Goal: Information Seeking & Learning: Compare options

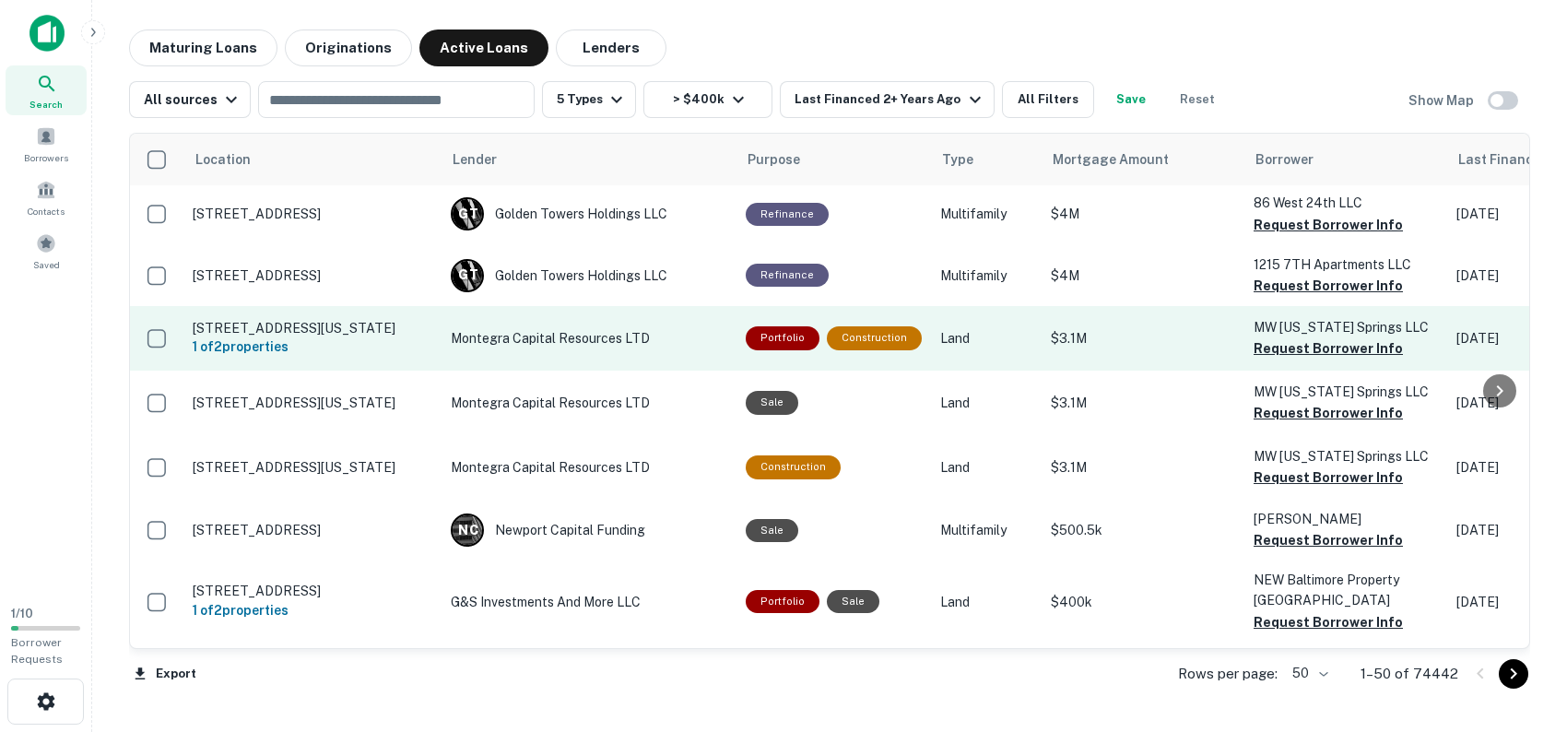
scroll to position [461, 0]
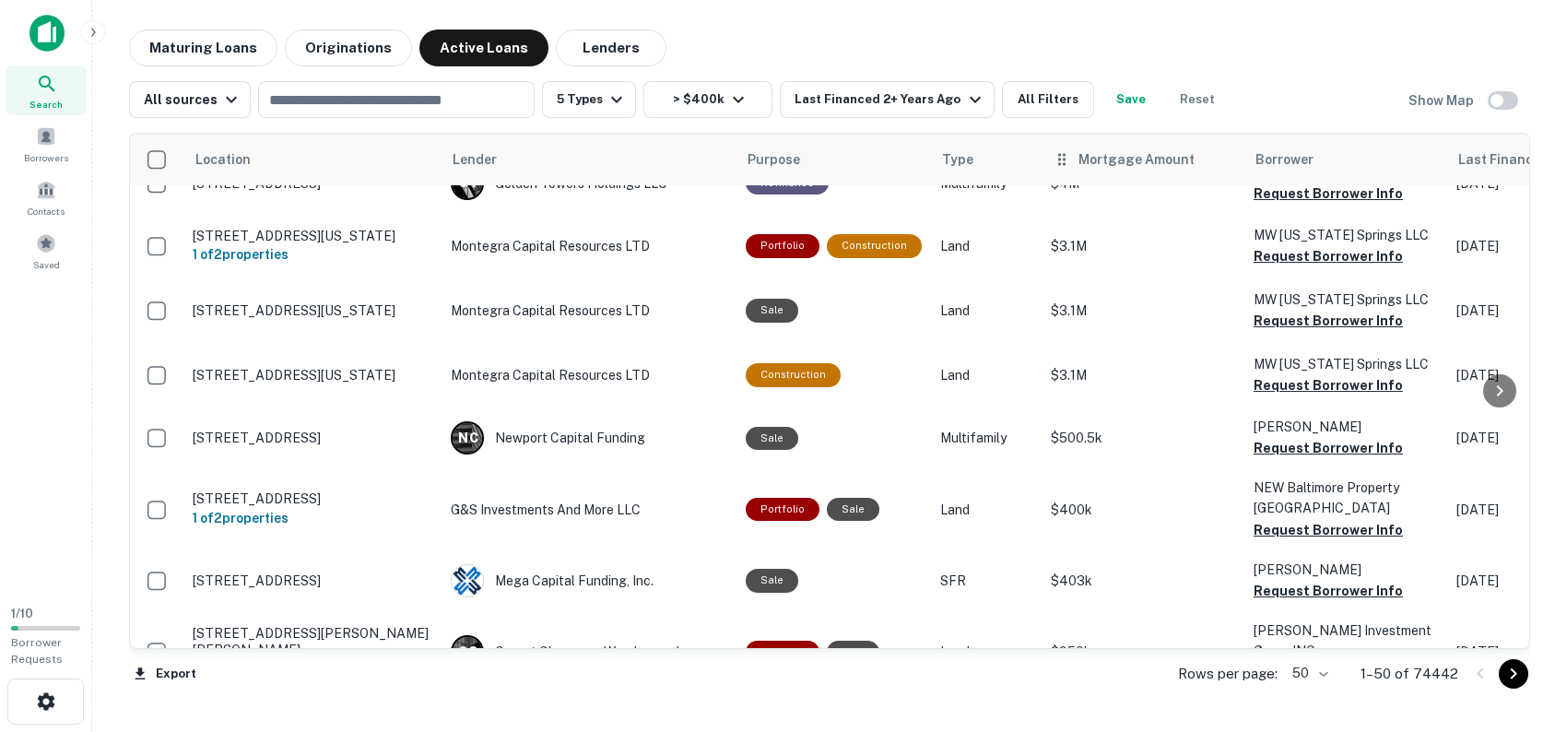
click at [1078, 180] on th "Mortgage Amount" at bounding box center [1143, 160] width 203 height 52
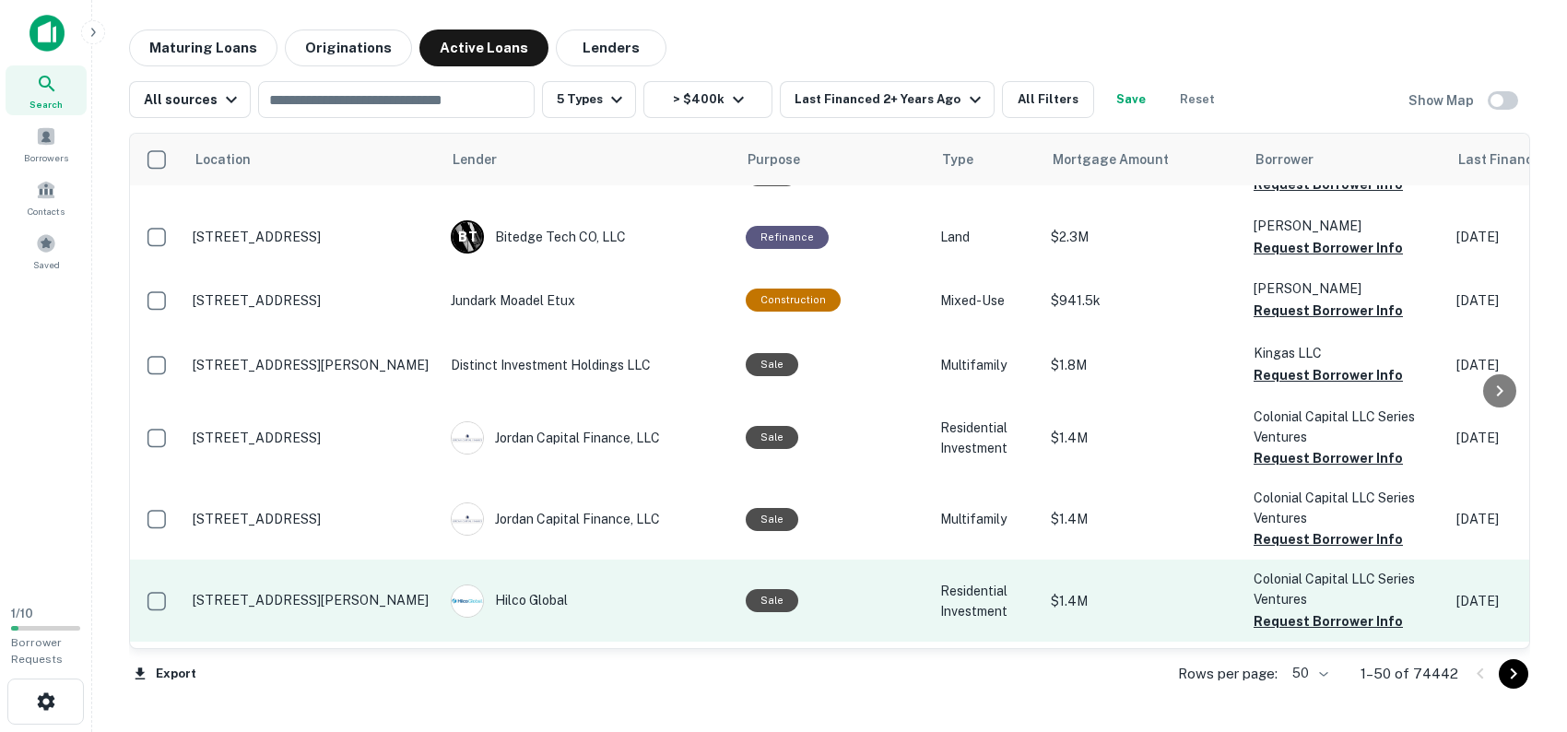
scroll to position [2904, 0]
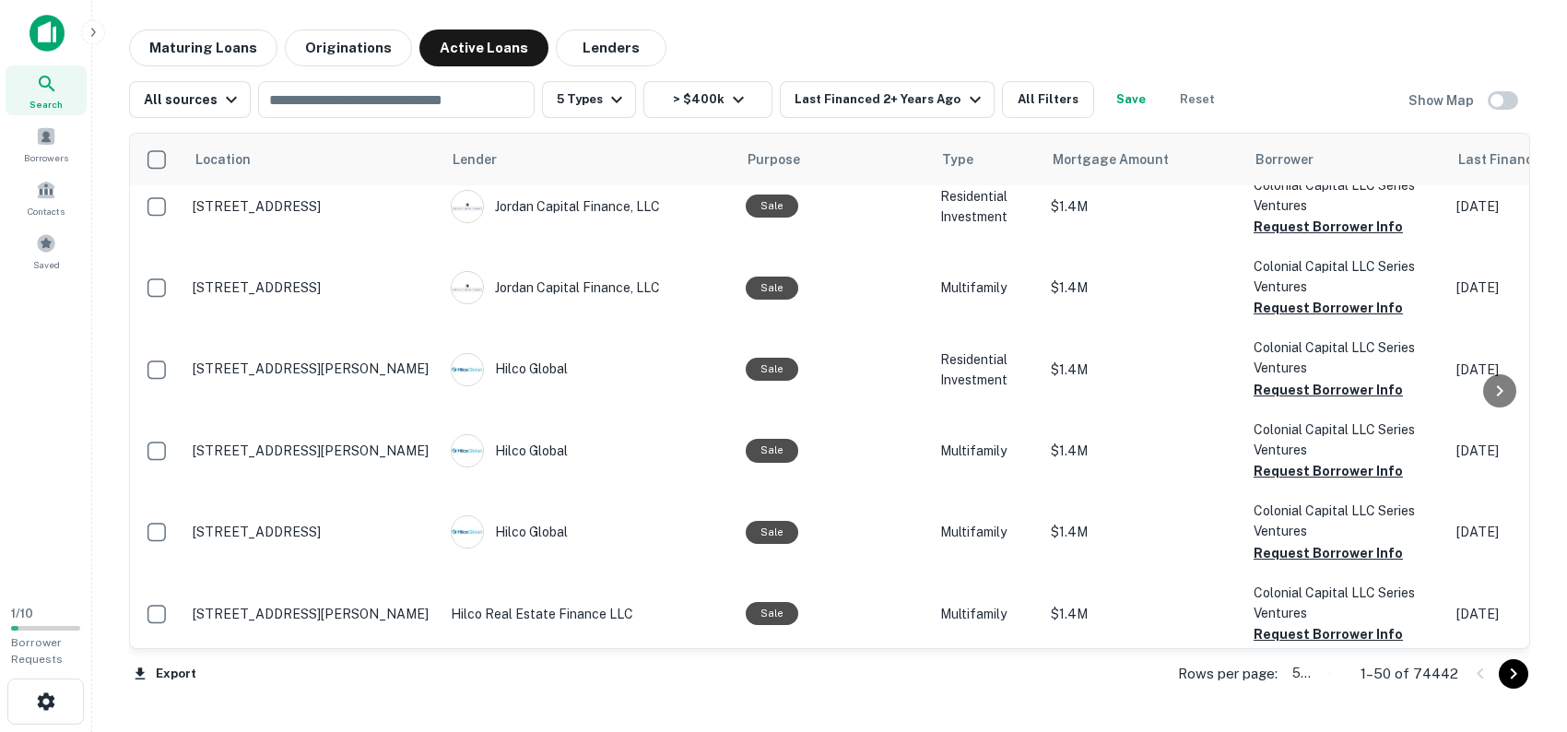
click at [1329, 669] on body "Search Borrowers Contacts Saved 1 / 10 Borrower Requests Maturing Loans Origina…" at bounding box center [783, 366] width 1567 height 732
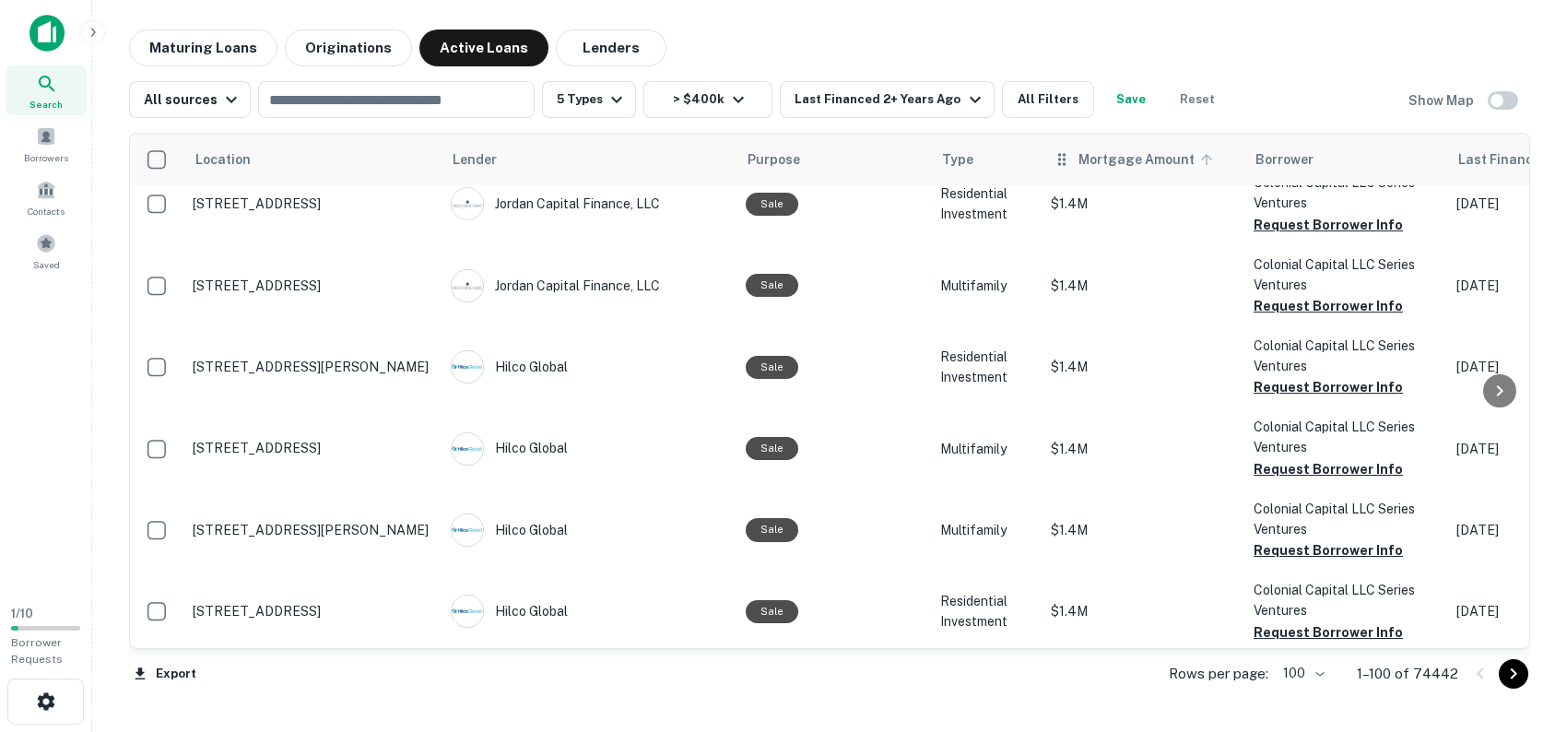
click at [1198, 156] on icon at bounding box center [1206, 159] width 17 height 17
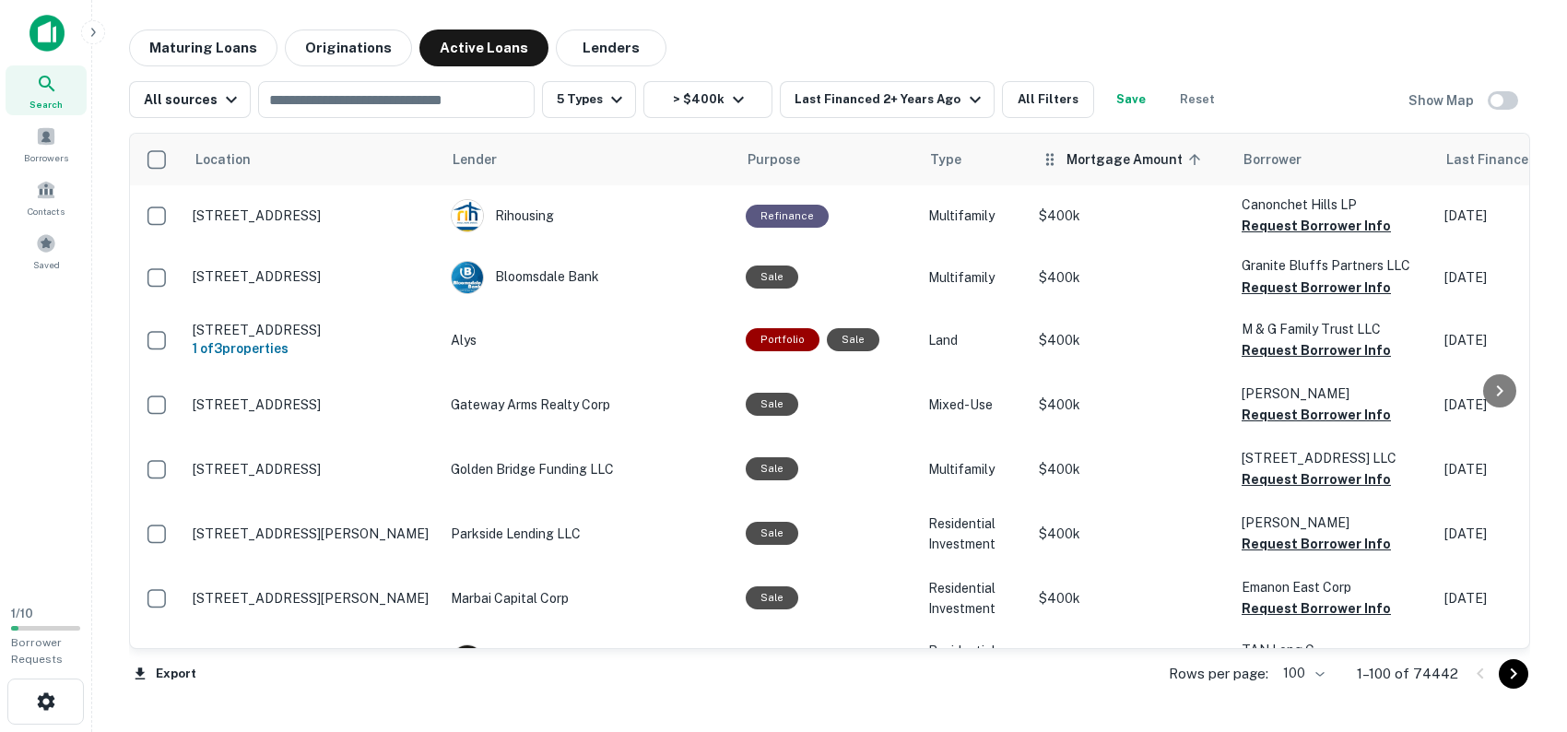
click at [1133, 162] on span "Mortgage Amount sorted ascending" at bounding box center [1136, 159] width 140 height 22
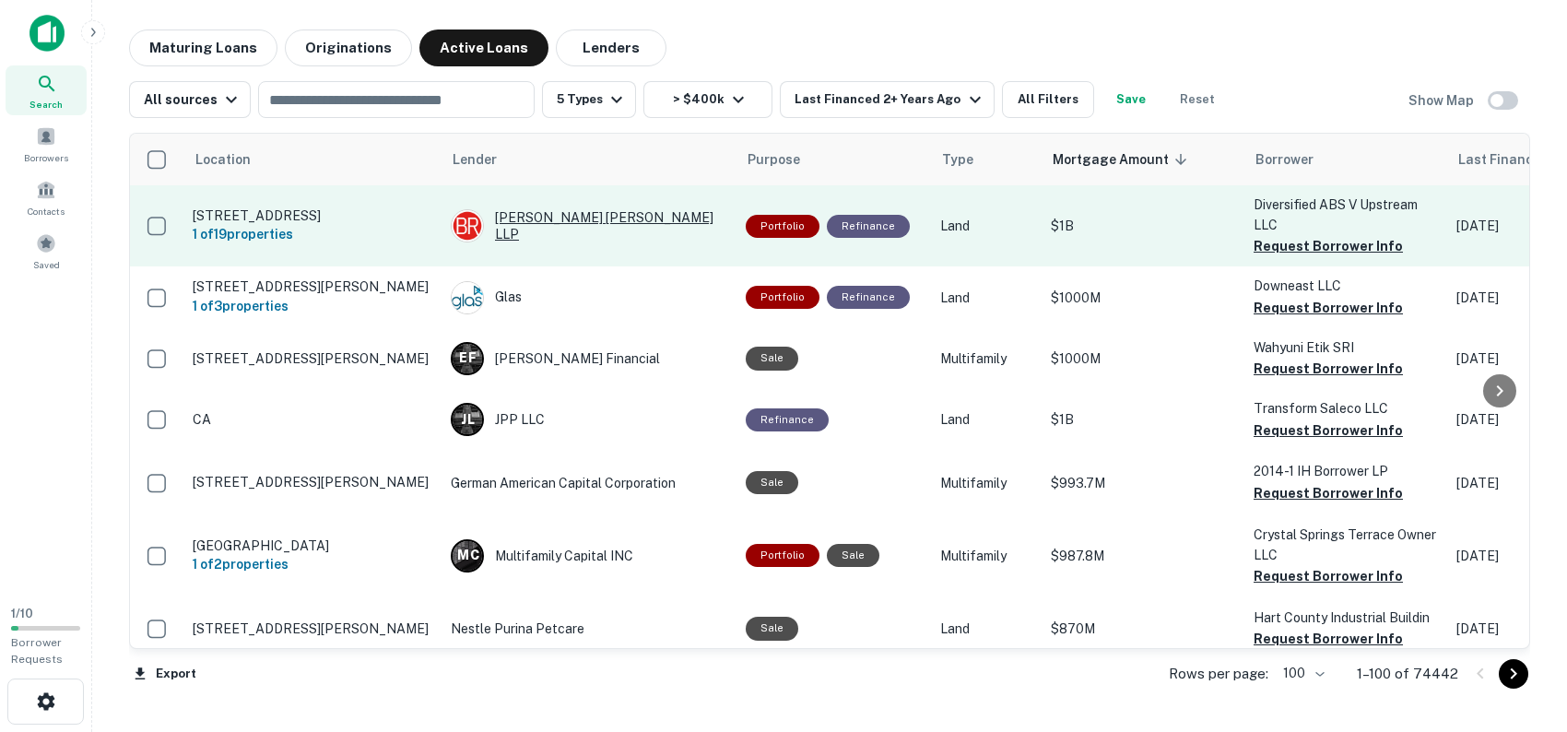
click at [571, 223] on div "Bowles Rice LLP" at bounding box center [589, 225] width 277 height 33
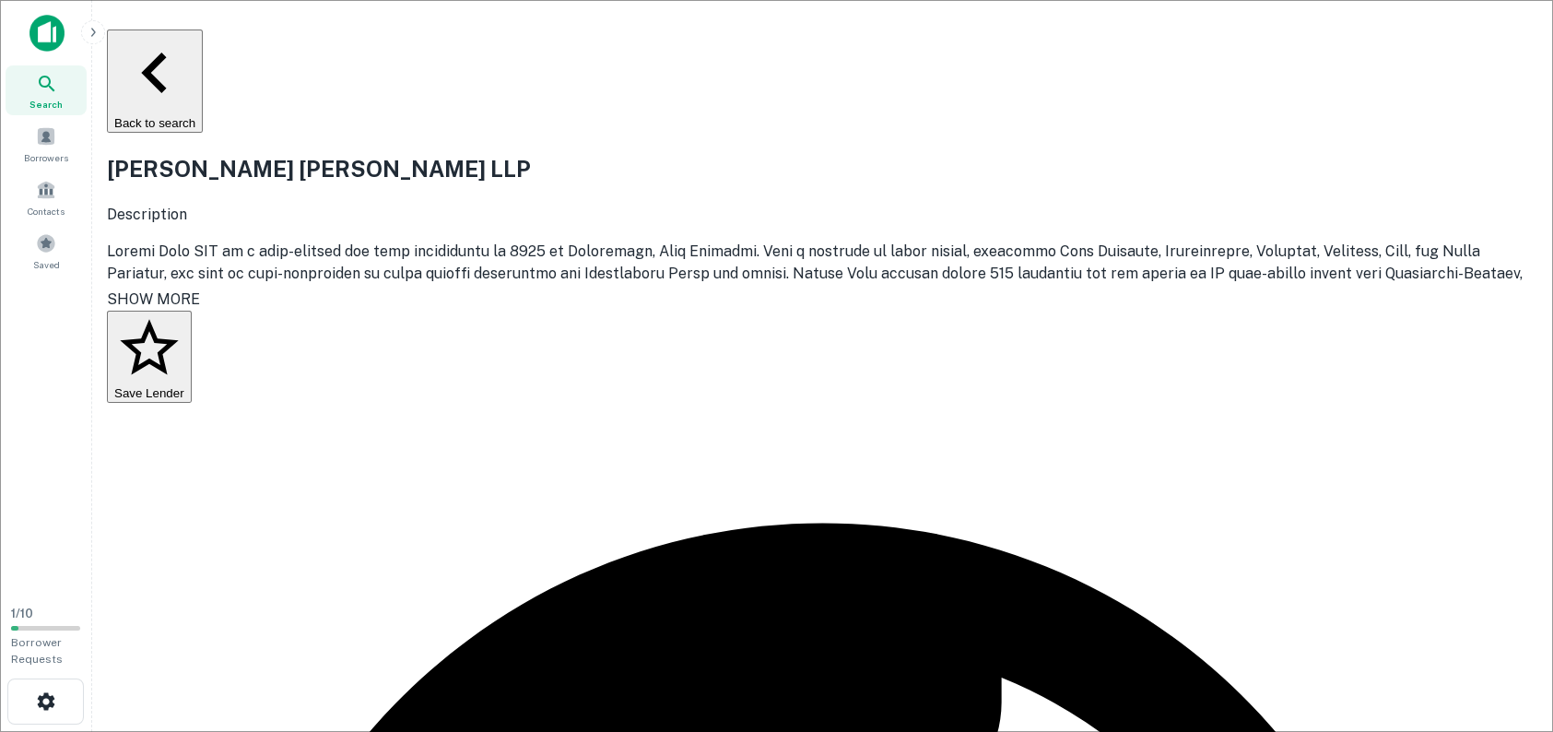
click at [156, 43] on button "Back to search" at bounding box center [155, 80] width 96 height 103
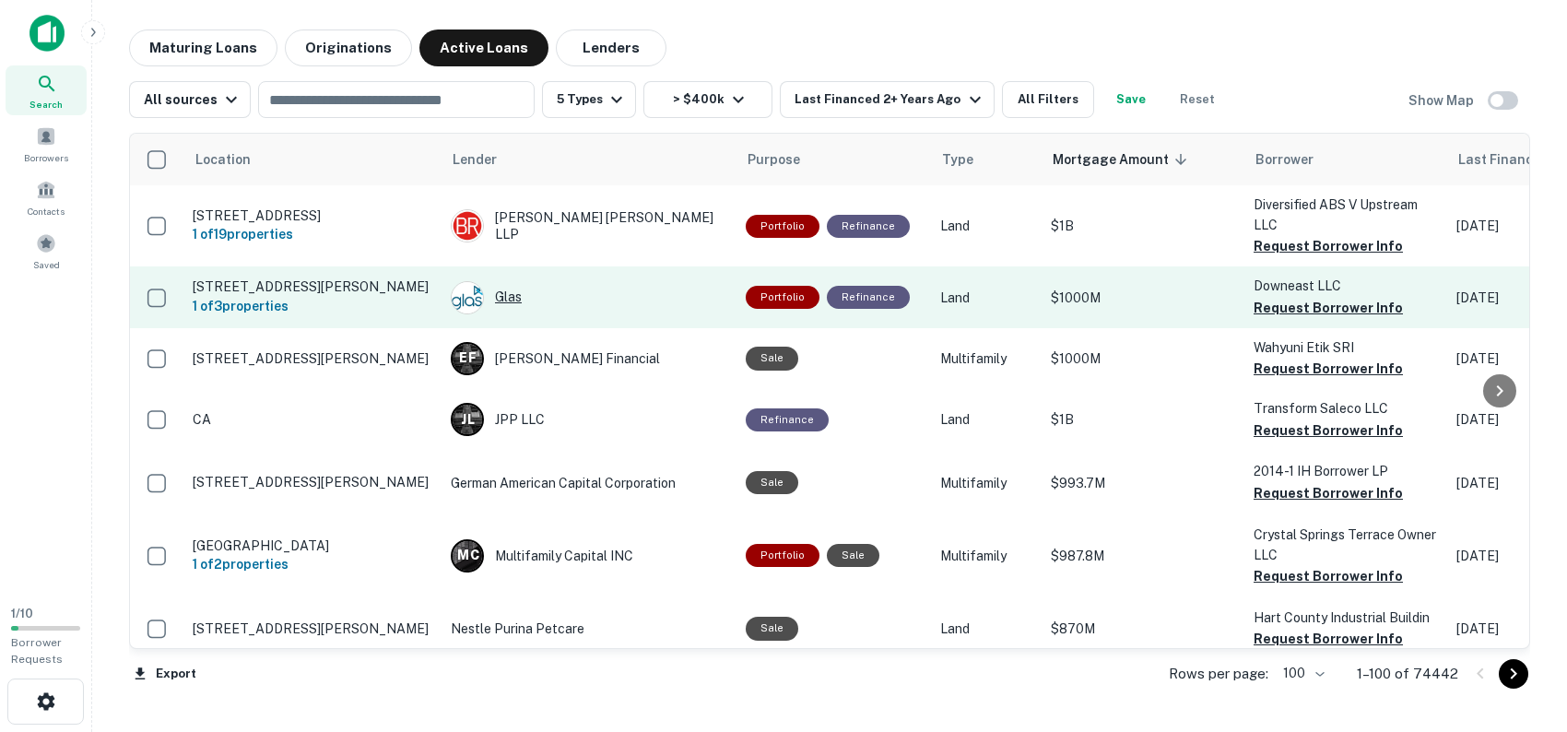
click at [512, 299] on div "Glas" at bounding box center [589, 297] width 277 height 33
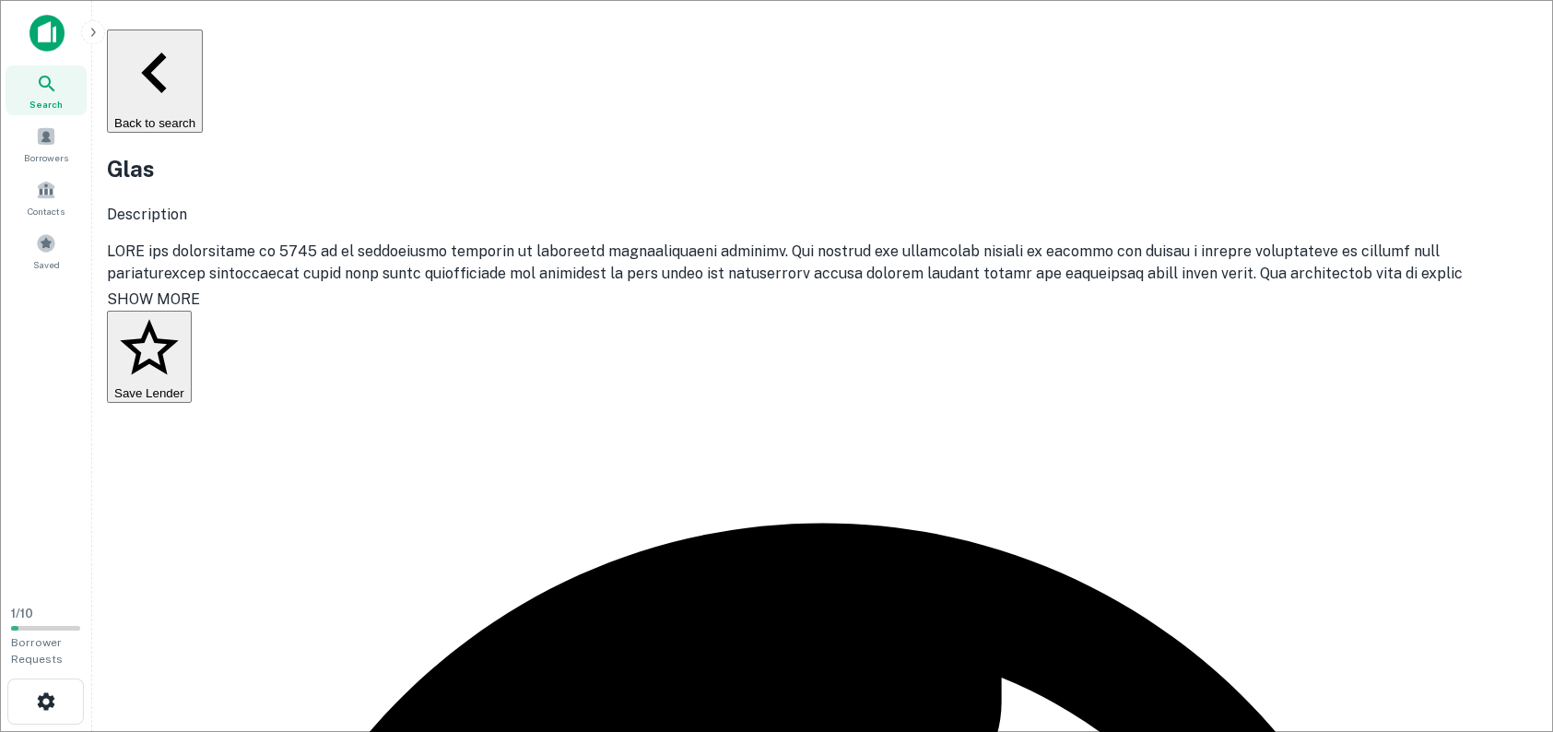
click at [162, 50] on button "Back to search" at bounding box center [155, 80] width 96 height 103
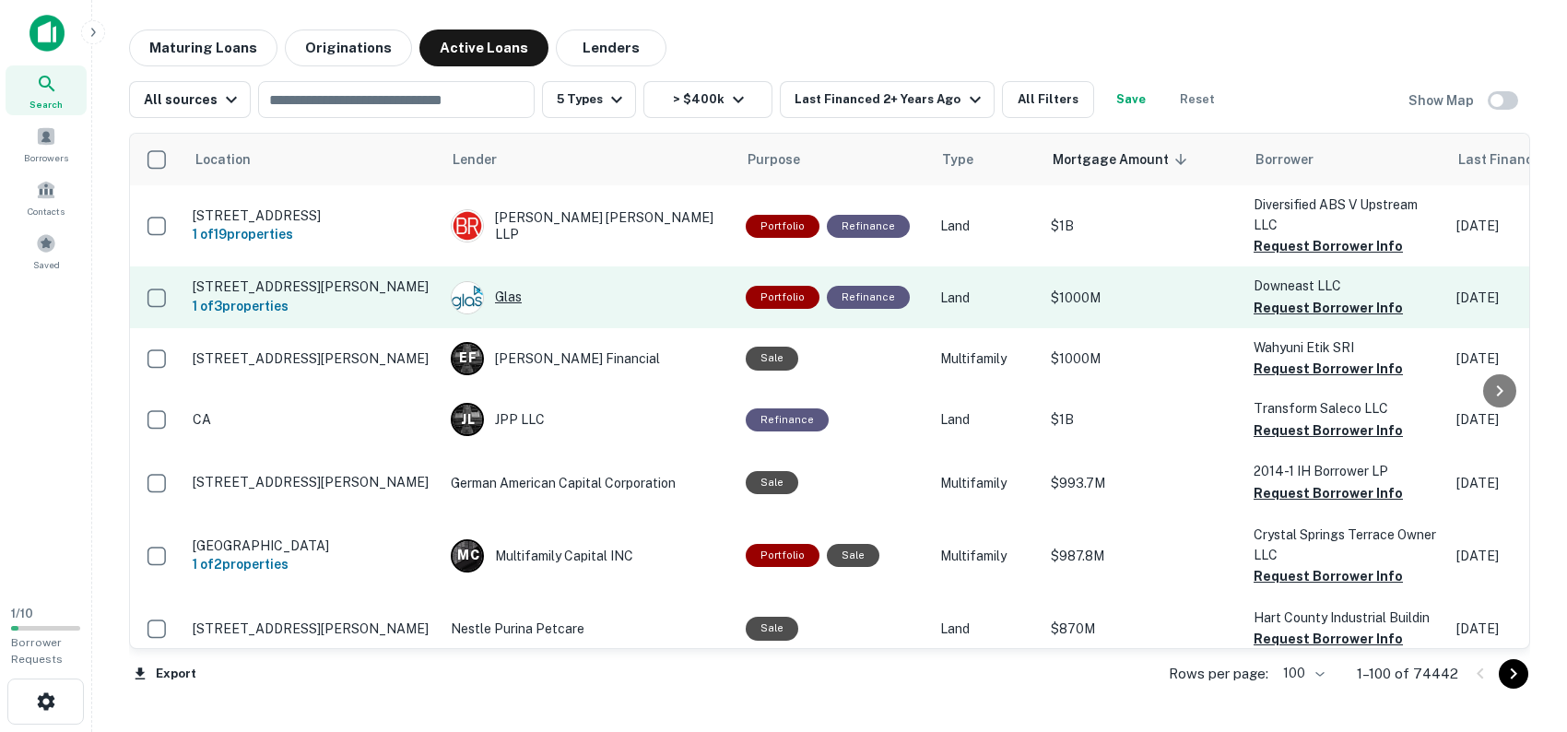
click at [513, 298] on div "Glas" at bounding box center [589, 297] width 277 height 33
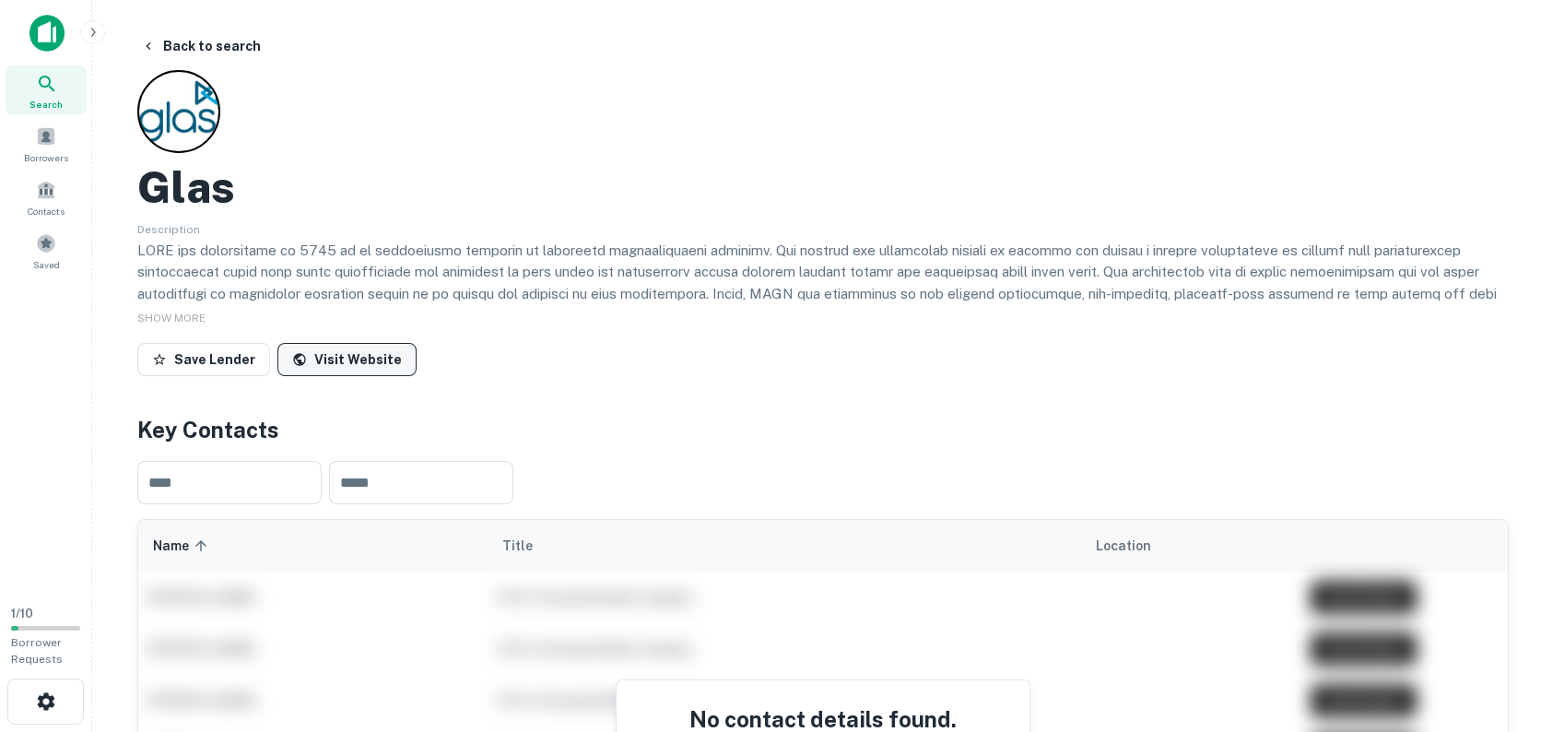
click at [369, 361] on link "Visit Website" at bounding box center [346, 359] width 139 height 33
click at [183, 315] on span "SHOW MORE" at bounding box center [171, 318] width 68 height 13
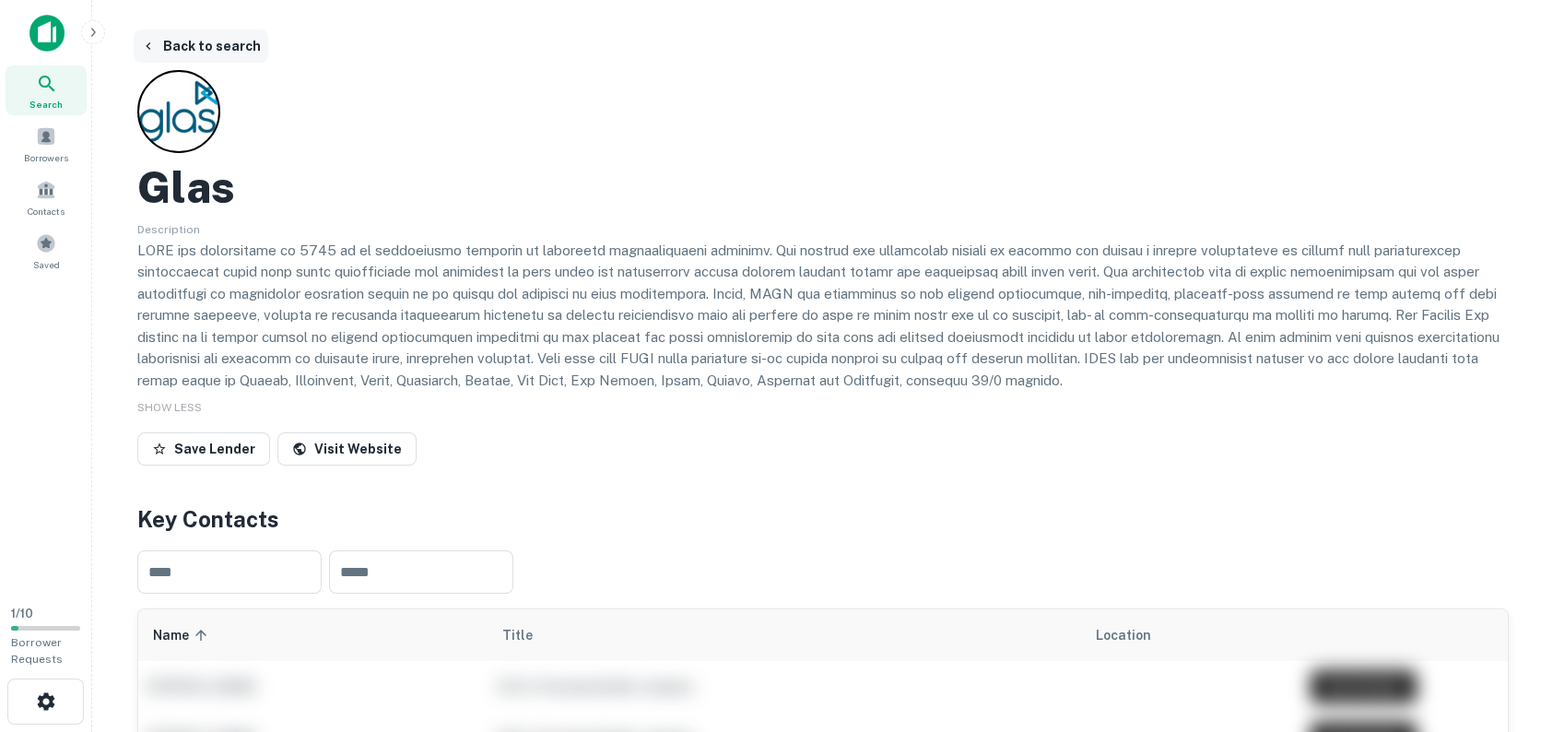
click at [151, 47] on icon "button" at bounding box center [148, 46] width 15 height 15
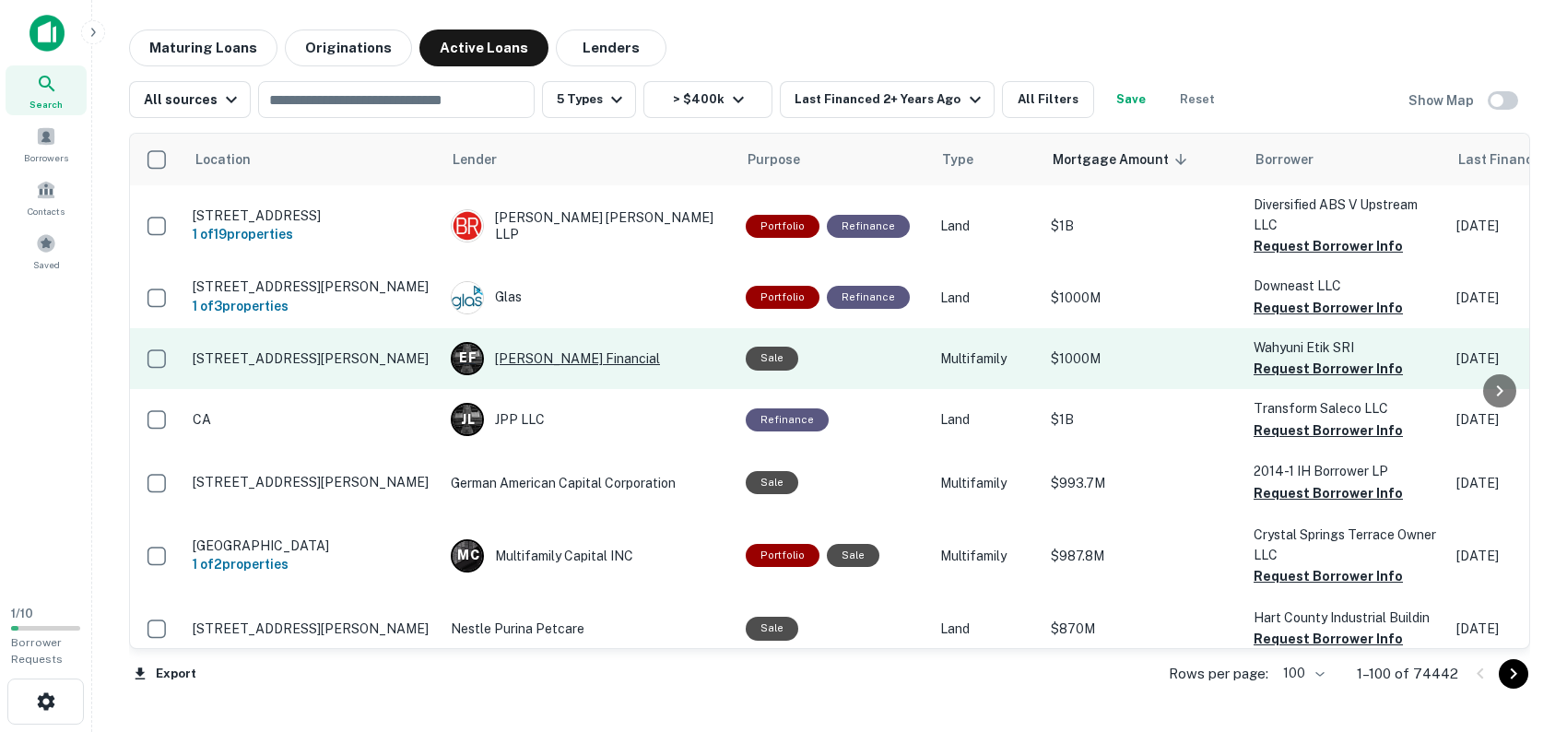
click at [534, 360] on div "E F Everett Financial" at bounding box center [589, 358] width 277 height 33
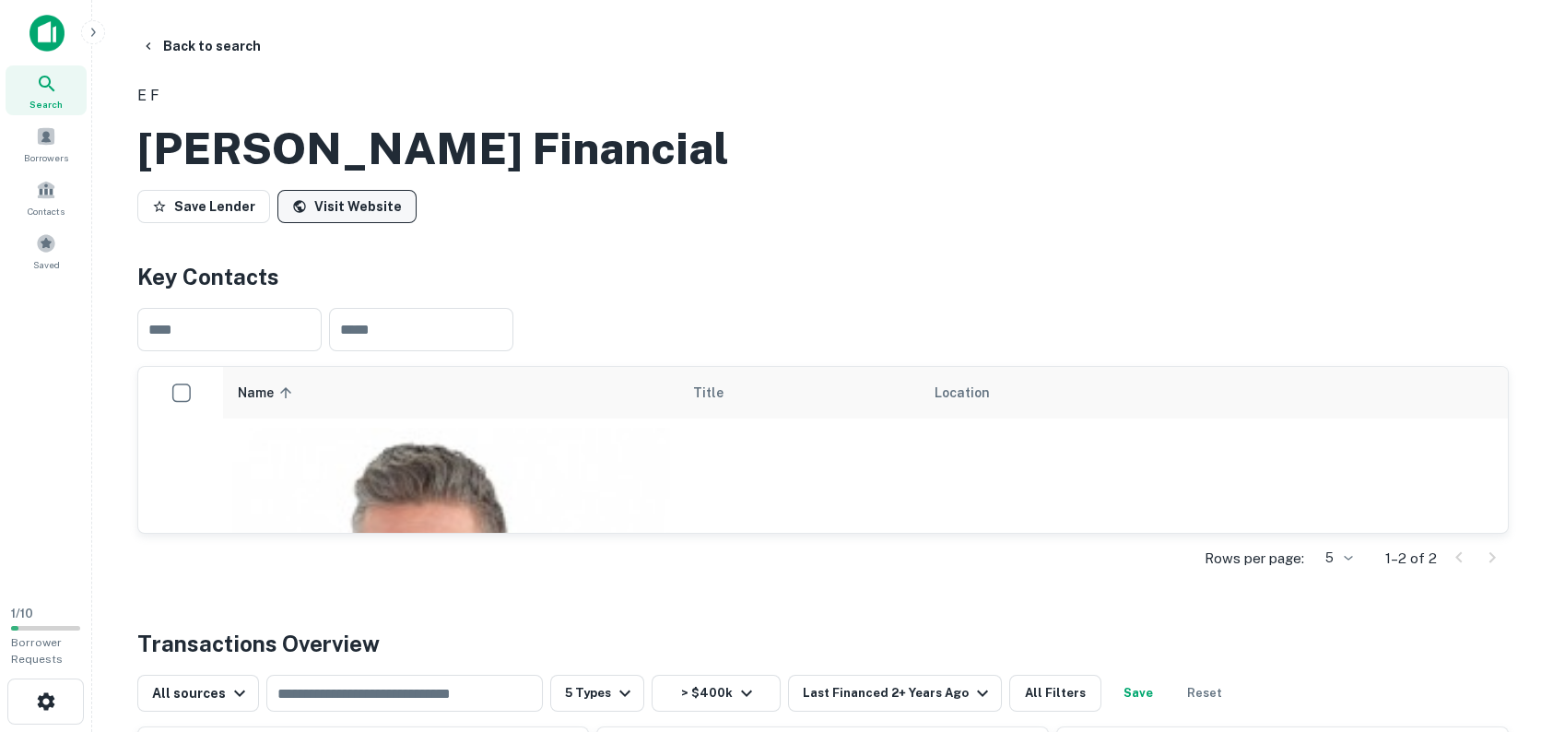
click at [363, 223] on link "Visit Website" at bounding box center [346, 206] width 139 height 33
click at [150, 44] on icon "button" at bounding box center [148, 46] width 15 height 15
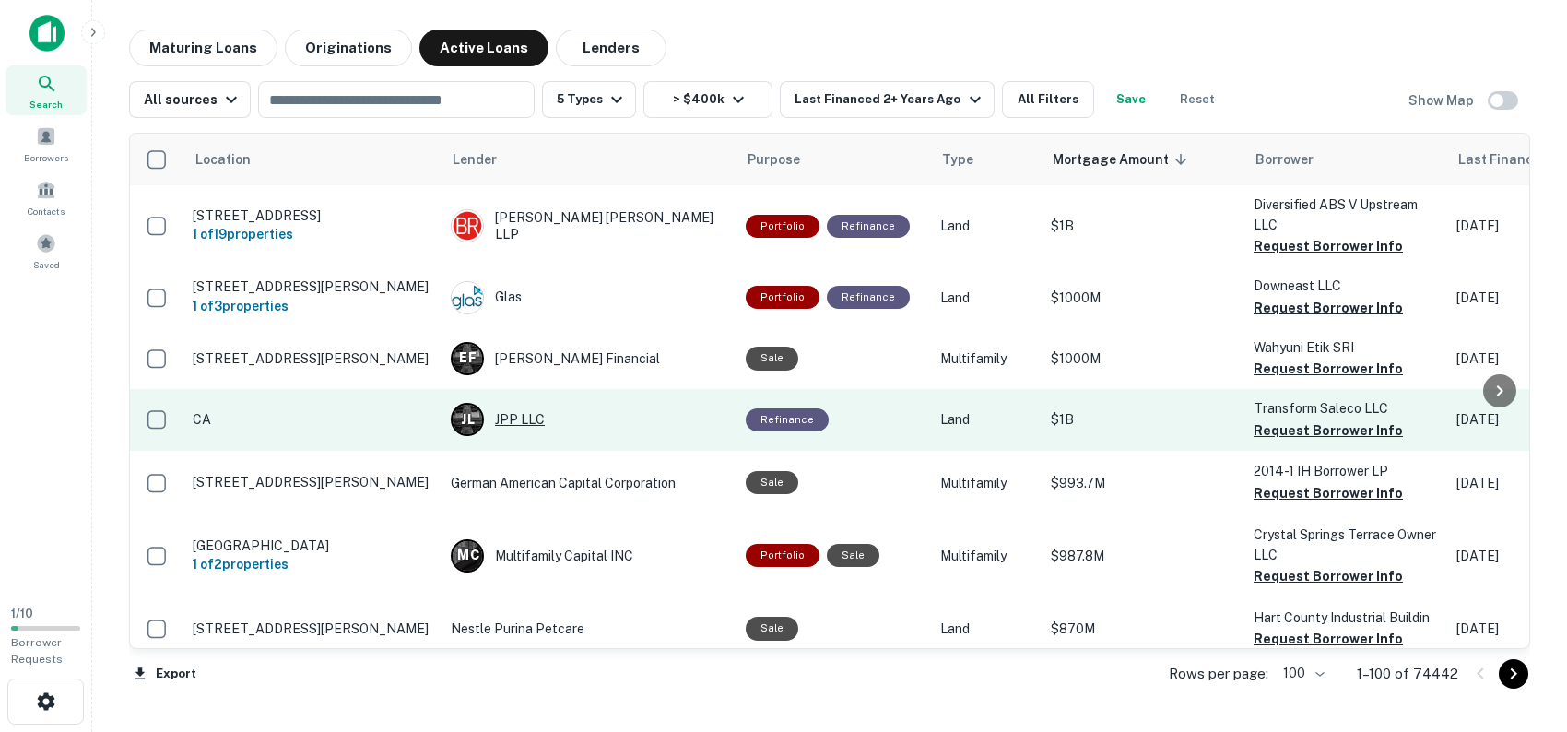
click at [534, 419] on div "J L JPP LLC" at bounding box center [589, 419] width 277 height 33
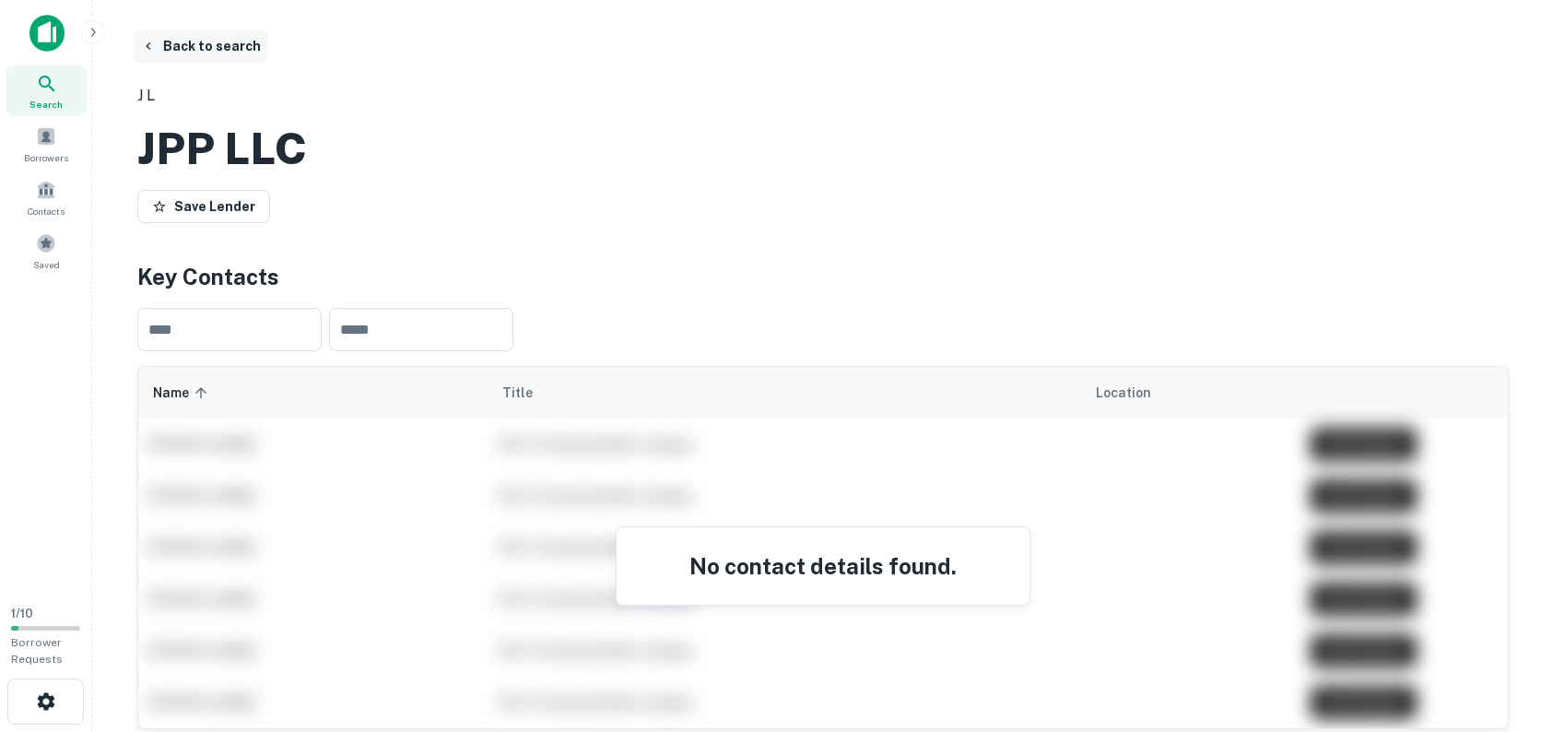
click at [152, 43] on icon "button" at bounding box center [148, 46] width 15 height 15
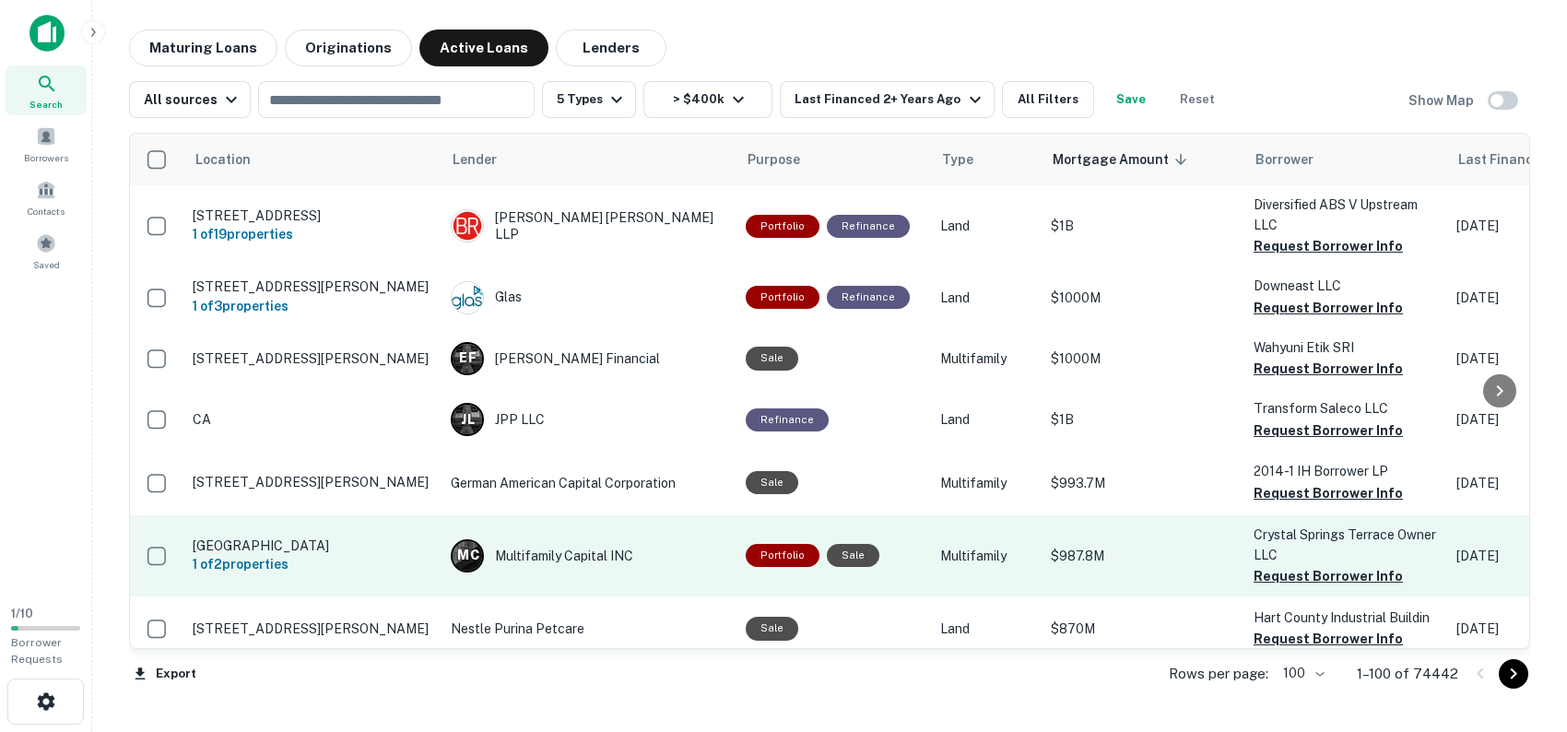
scroll to position [92, 0]
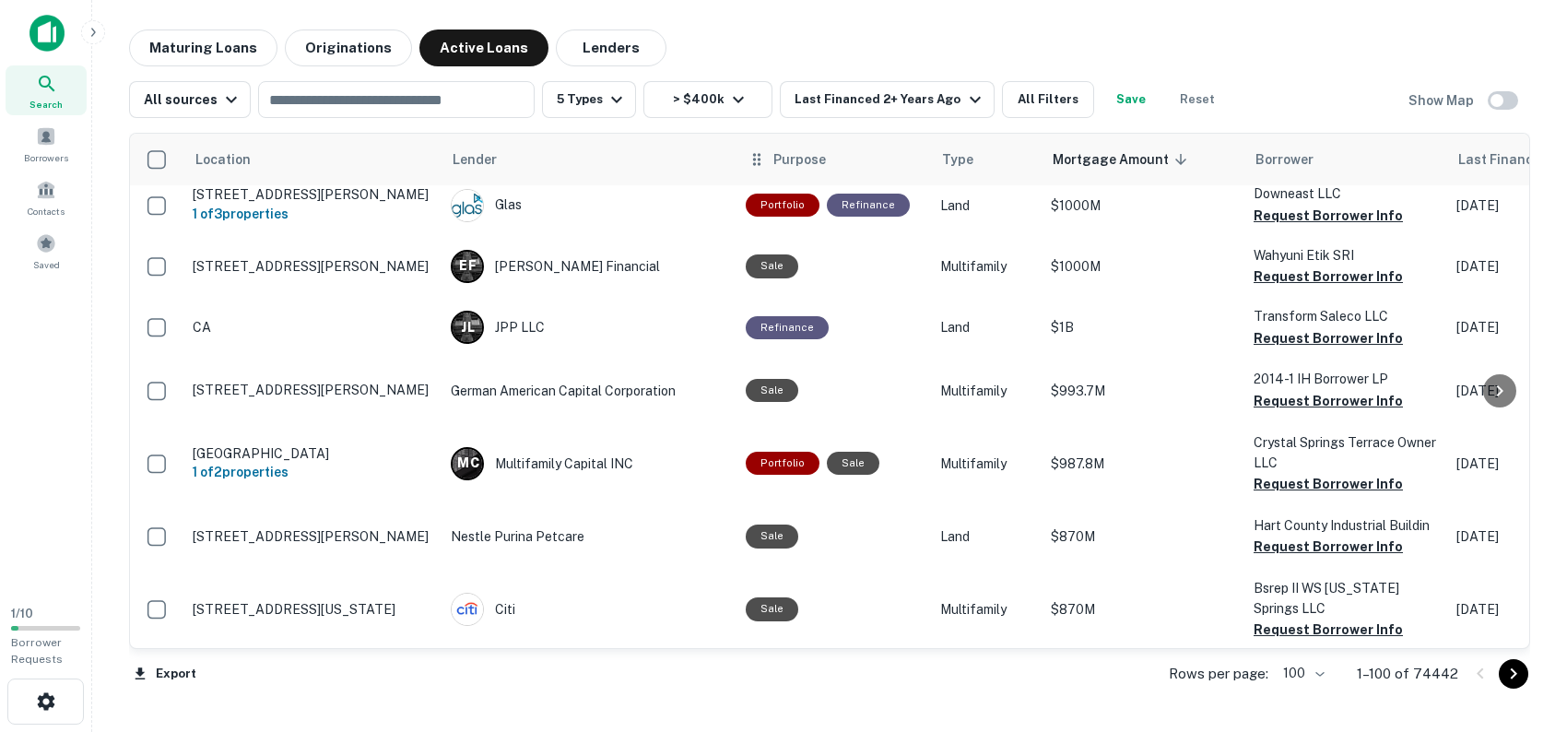
click at [753, 165] on icon at bounding box center [757, 159] width 18 height 22
click at [757, 159] on icon at bounding box center [757, 159] width 18 height 22
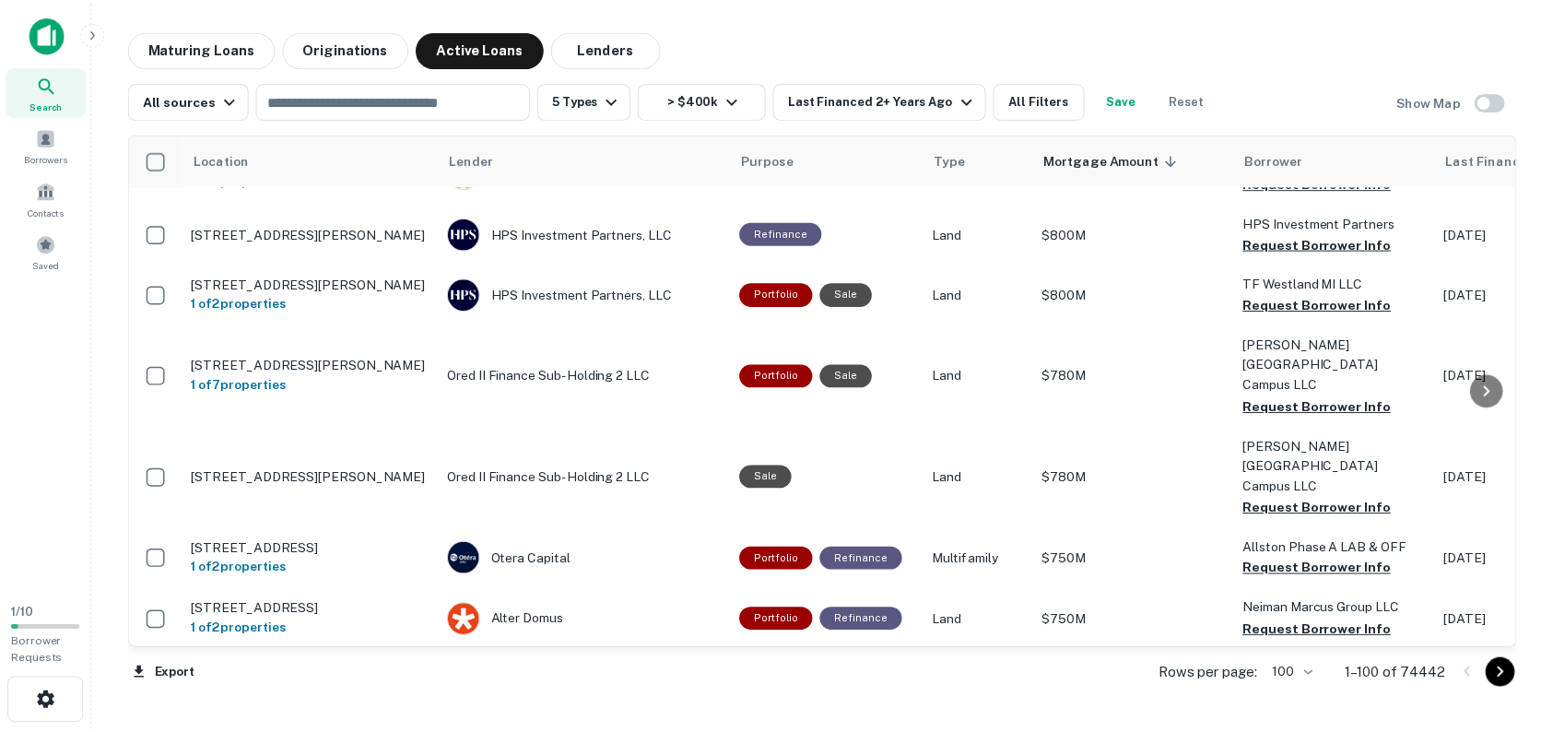
scroll to position [2212, 0]
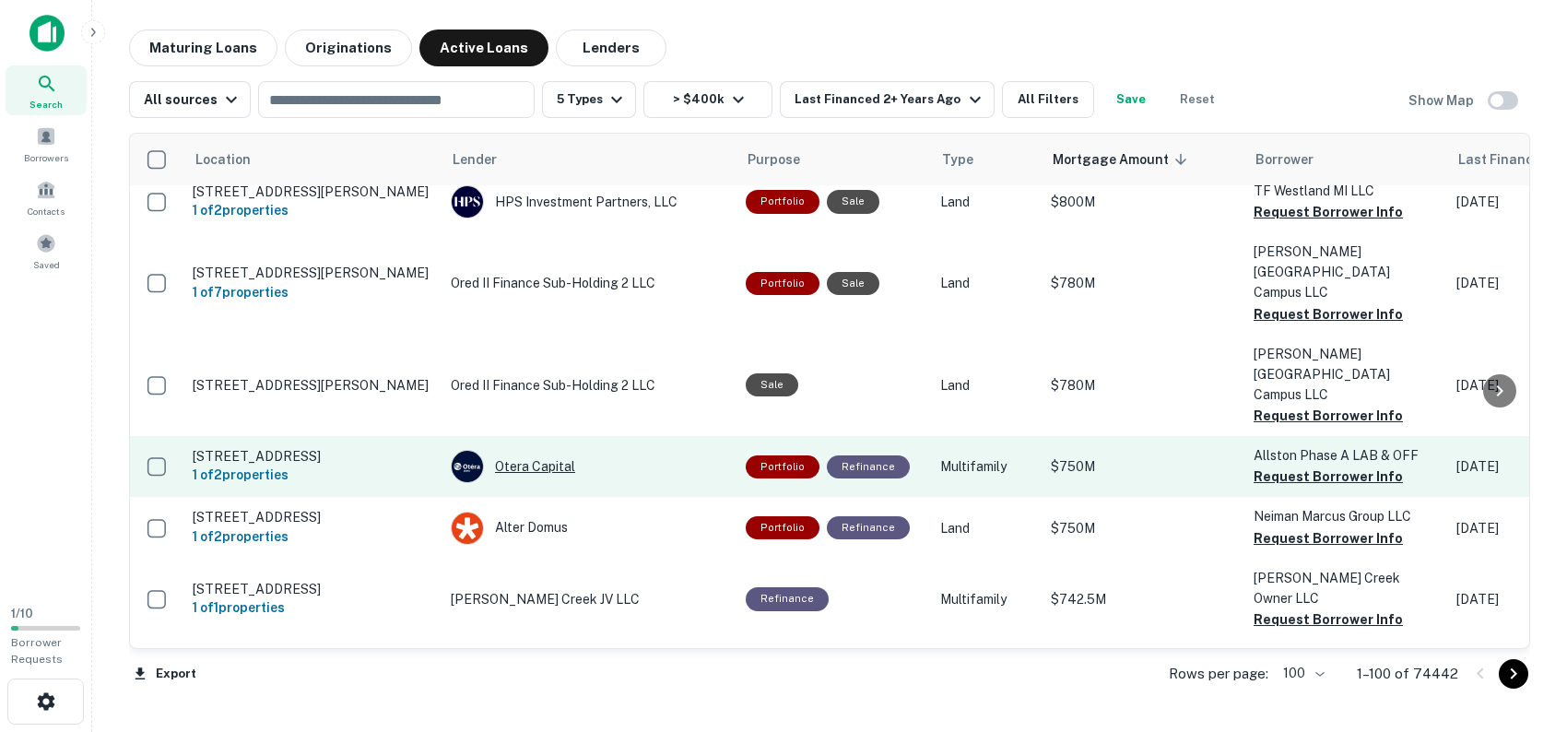
click at [545, 450] on div "Otera Capital" at bounding box center [589, 466] width 277 height 33
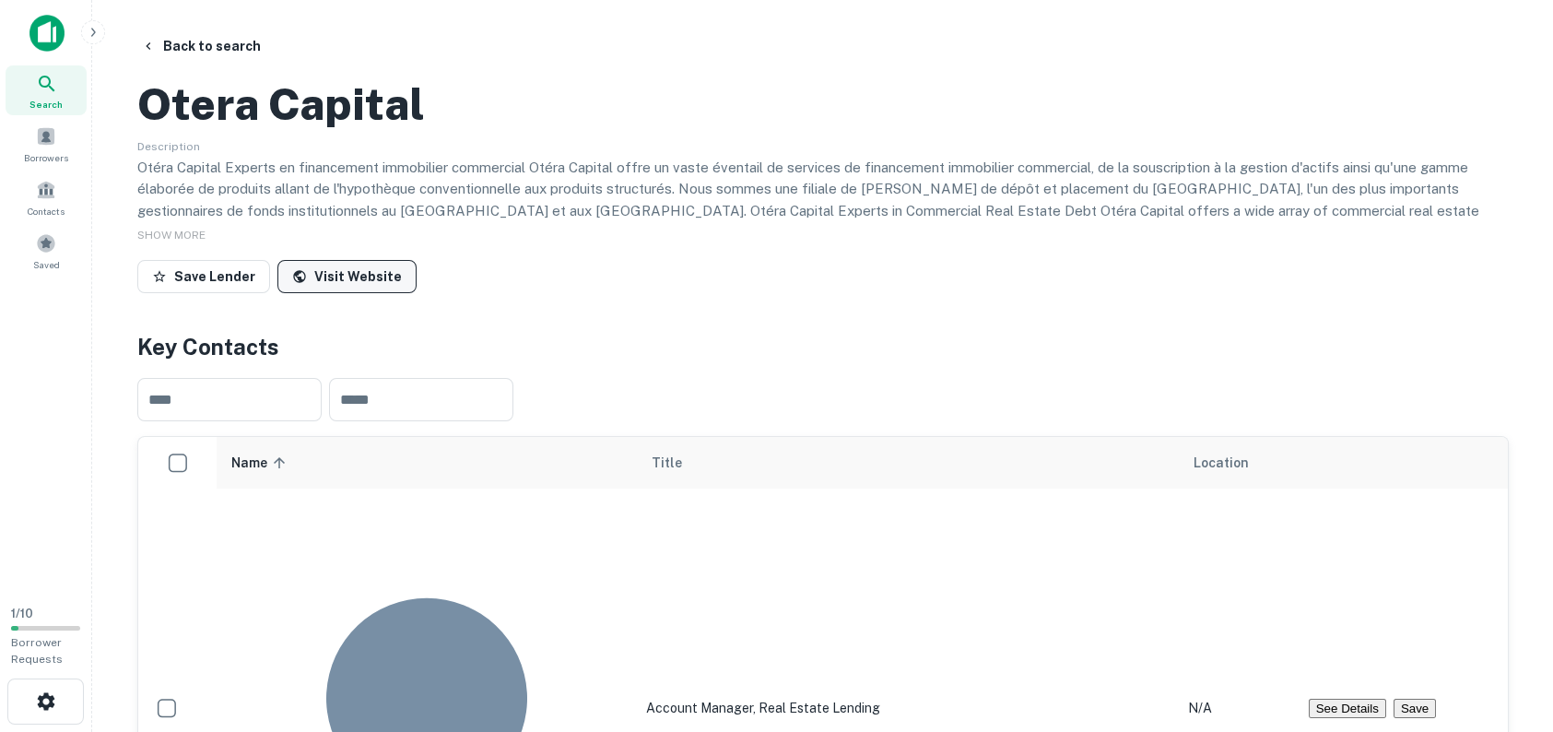
click at [364, 293] on link "Visit Website" at bounding box center [346, 276] width 139 height 33
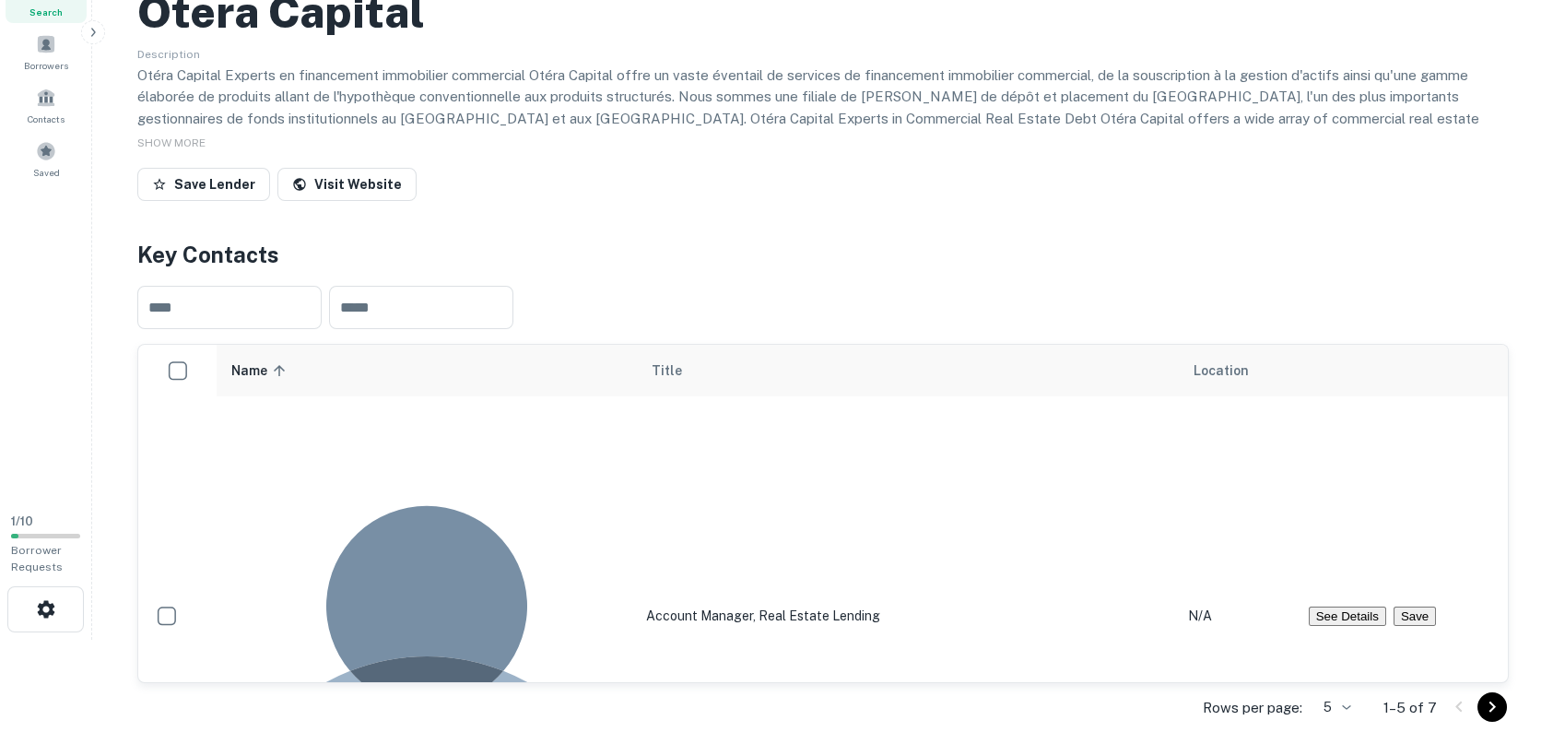
scroll to position [369, 0]
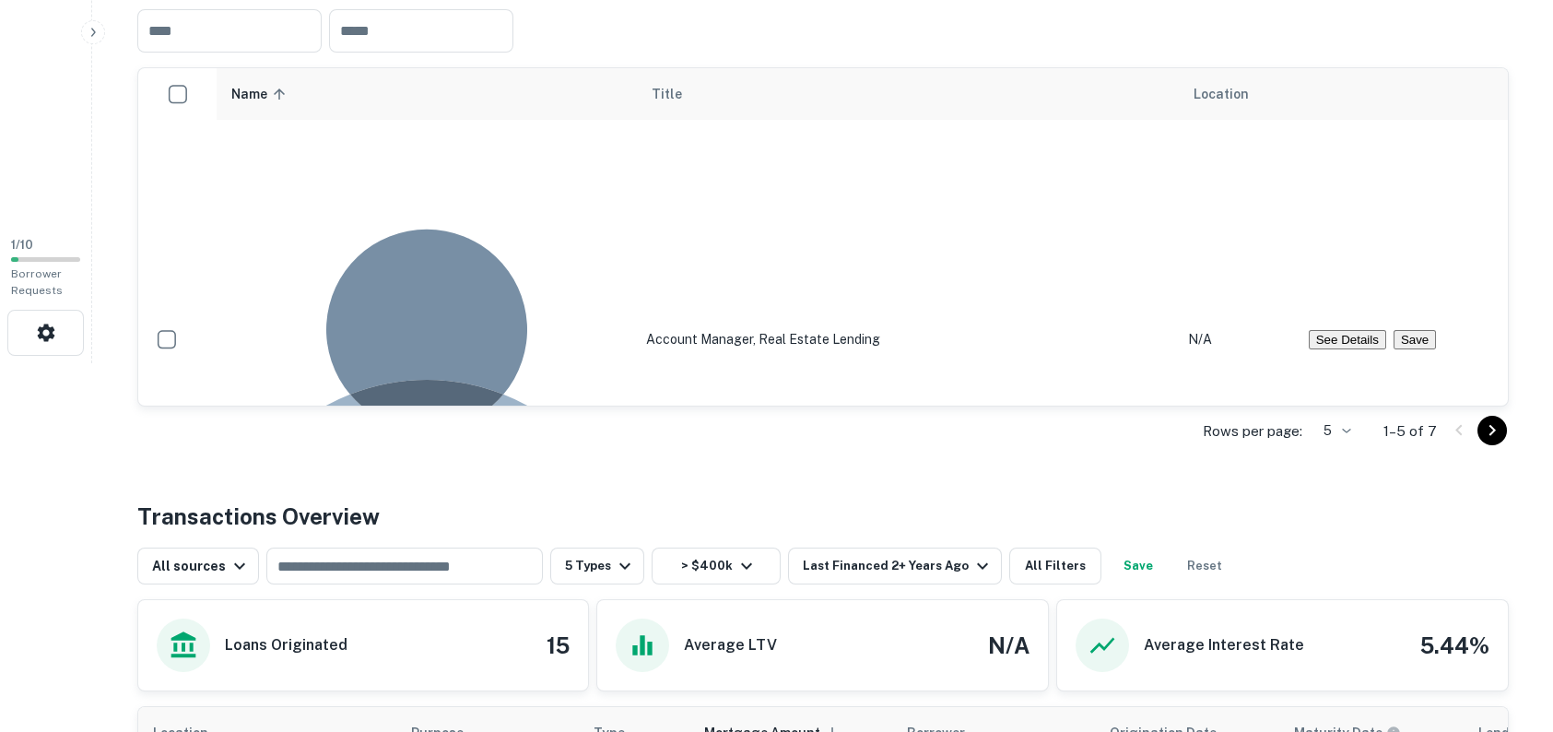
click at [1486, 442] on icon "Go to next page" at bounding box center [1492, 430] width 22 height 22
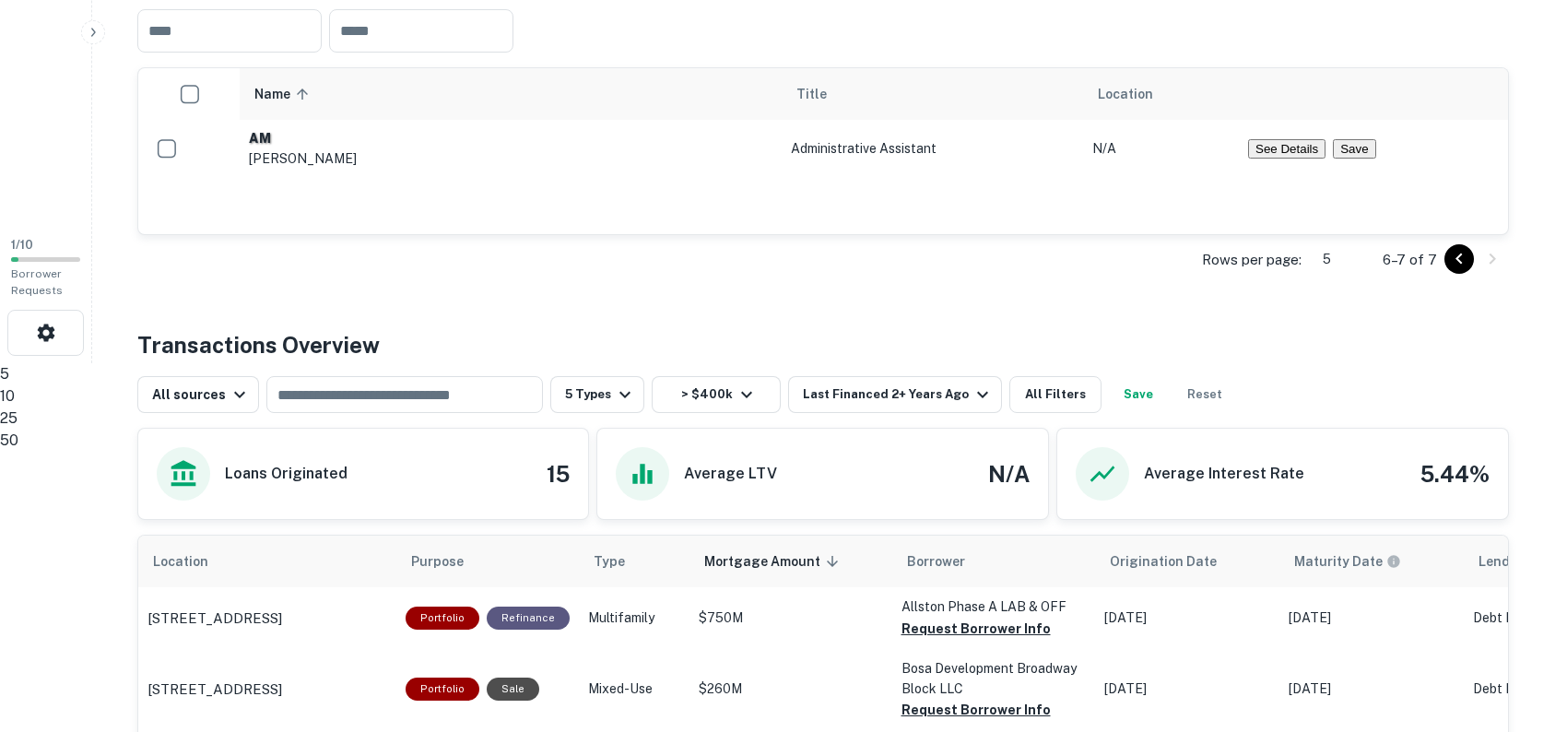
click at [1338, 407] on li "10" at bounding box center [776, 396] width 1553 height 22
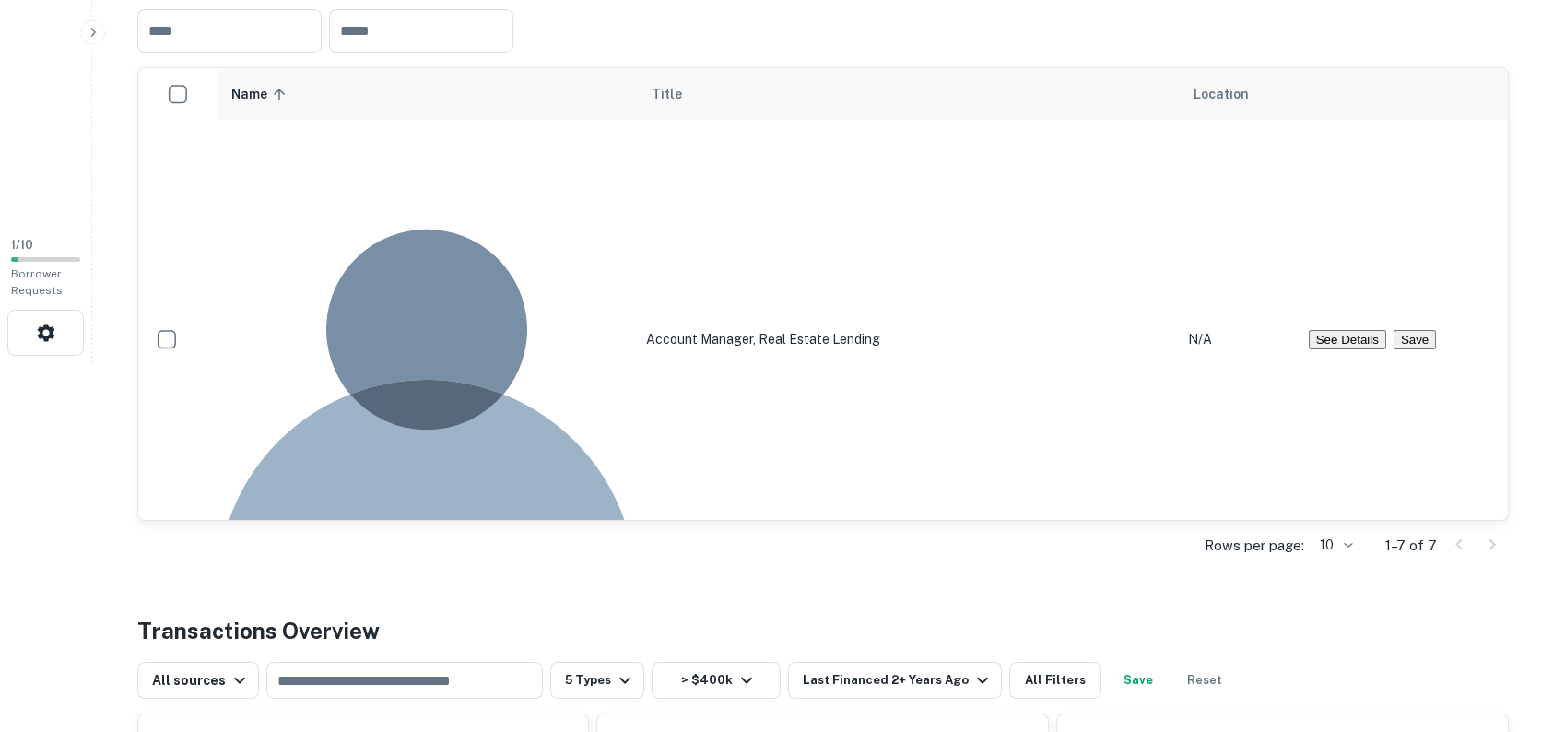
click at [1369, 330] on button "See Details" at bounding box center [1347, 339] width 77 height 19
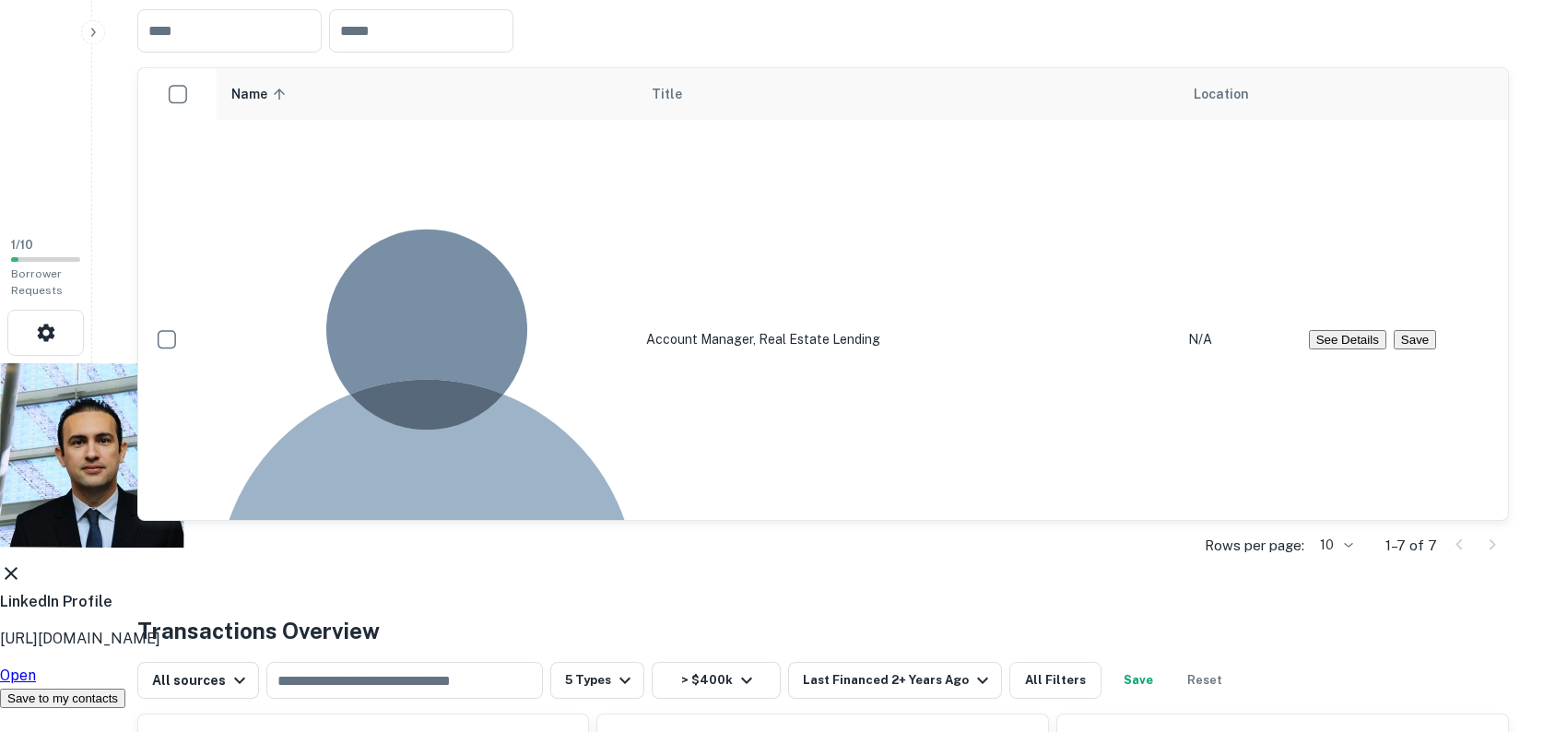
click at [22, 562] on icon at bounding box center [11, 573] width 22 height 22
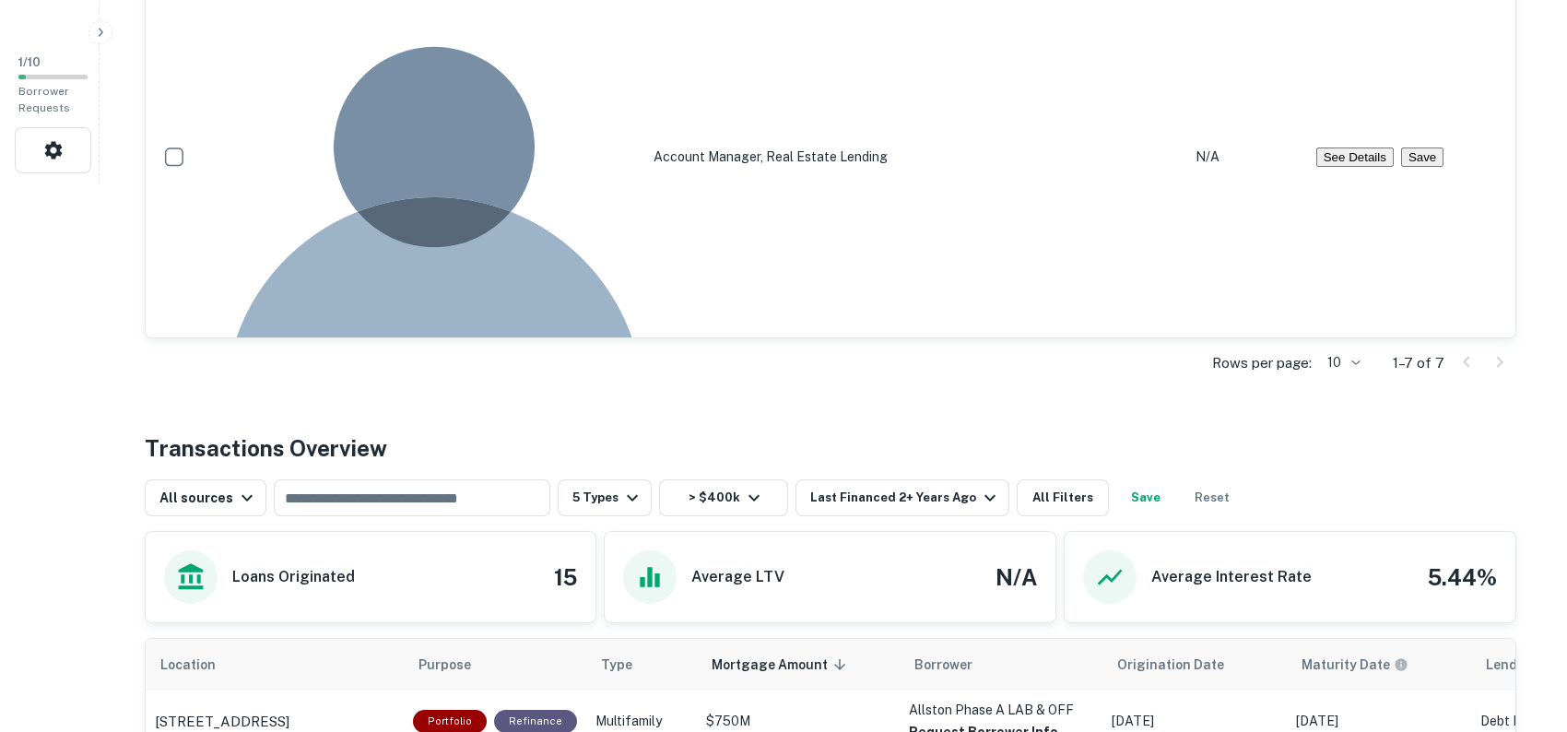
scroll to position [0, 0]
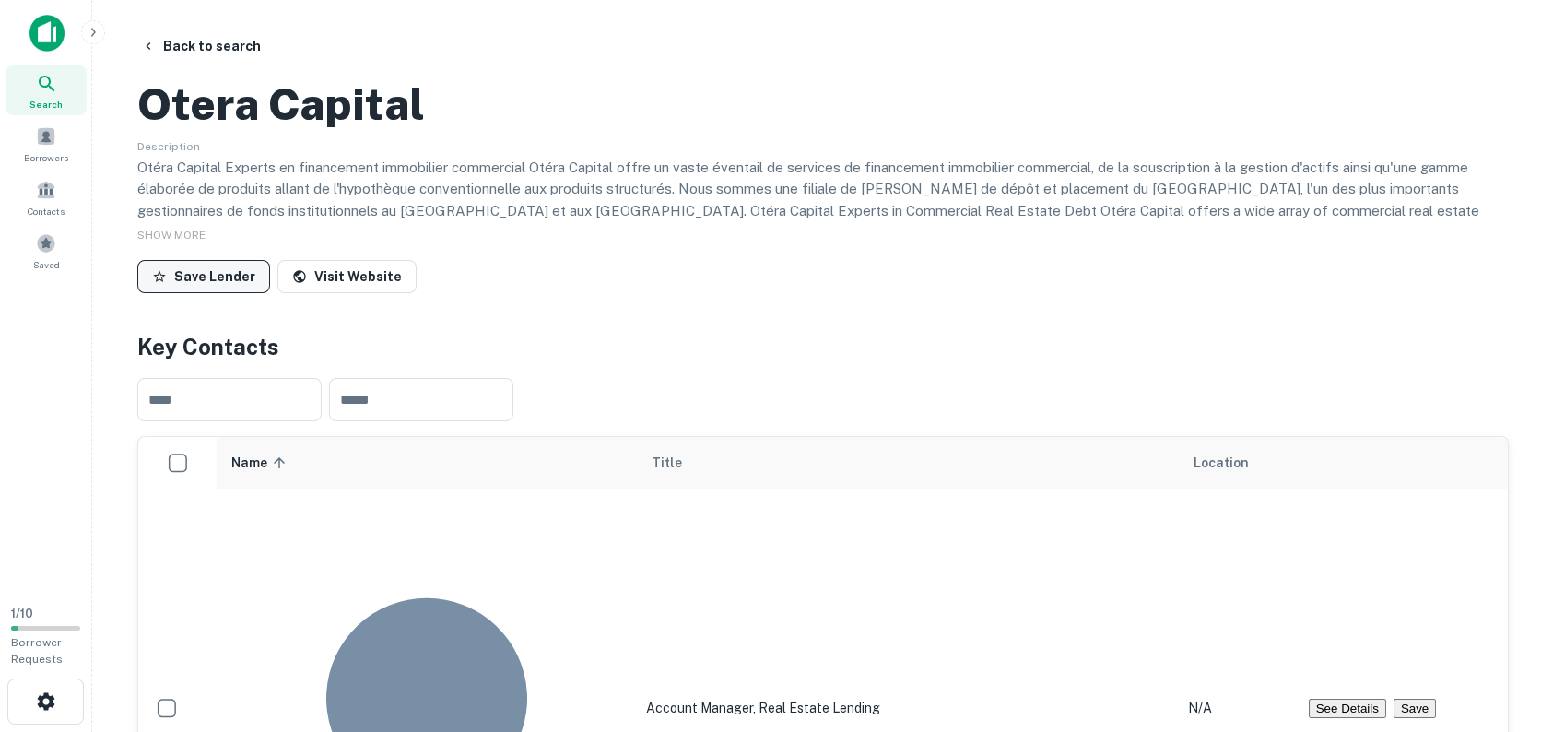
click at [240, 293] on button "Save Lender" at bounding box center [203, 276] width 133 height 33
click at [155, 39] on icon "button" at bounding box center [148, 46] width 15 height 15
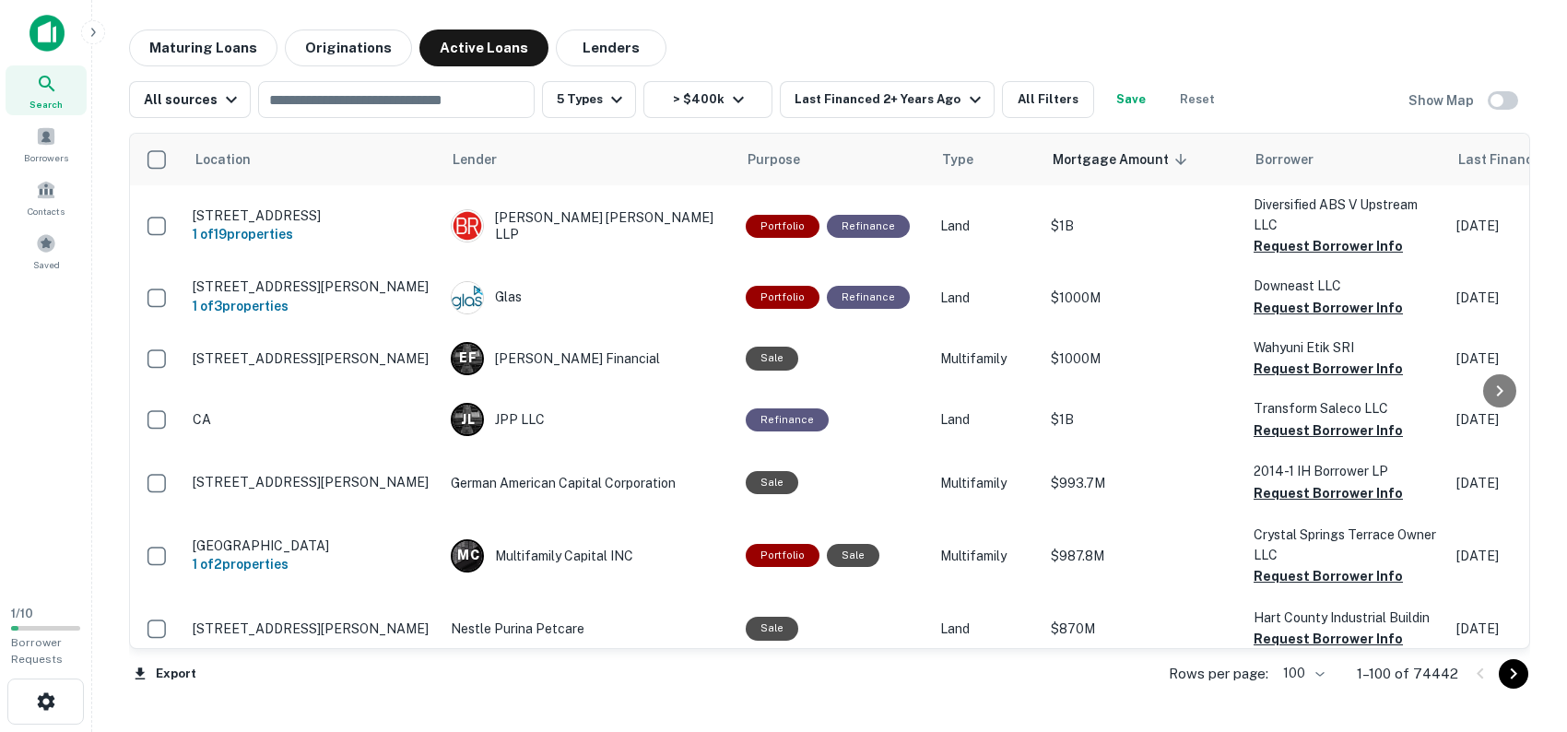
scroll to position [2212, 0]
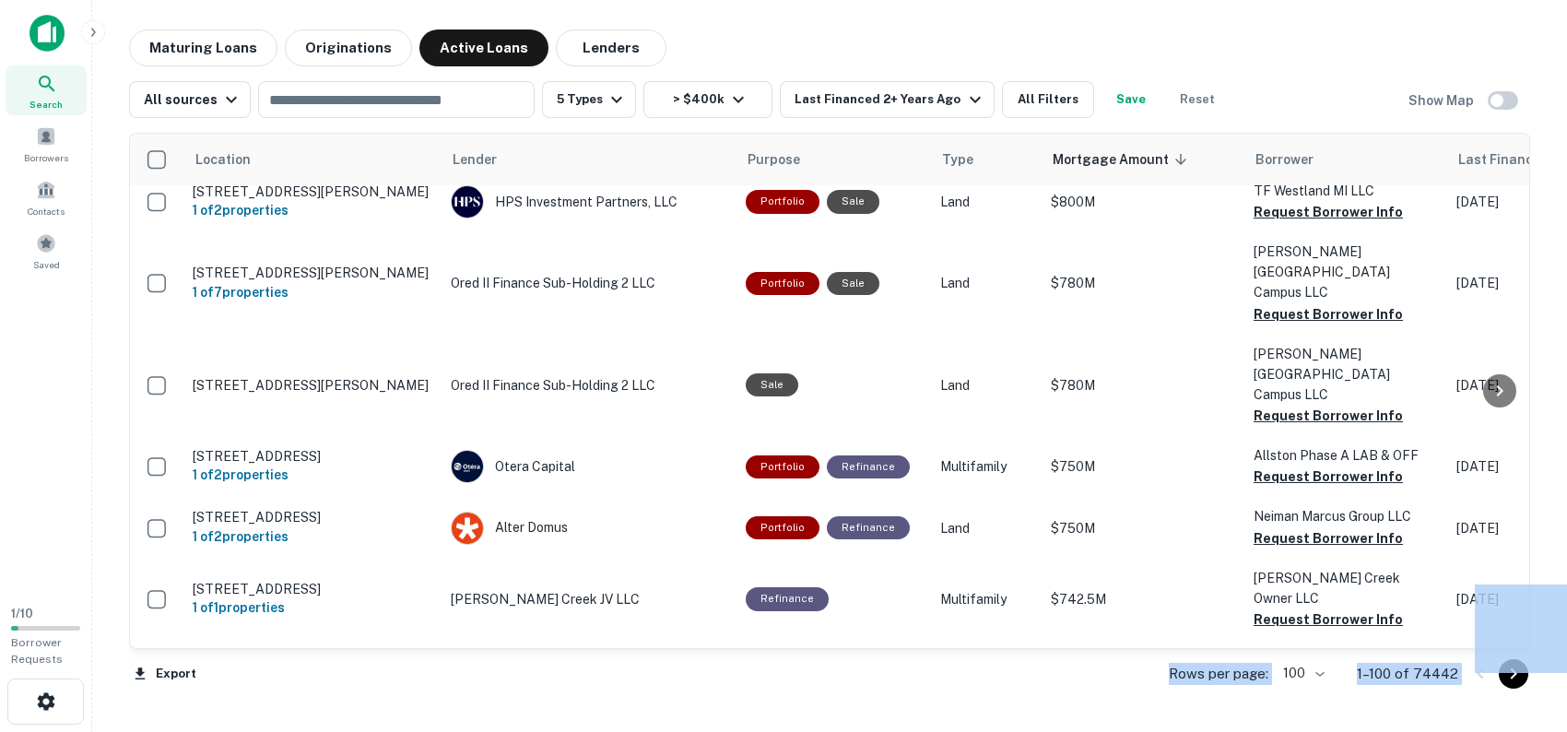
drag, startPoint x: 774, startPoint y: 641, endPoint x: 937, endPoint y: 652, distance: 163.5
click at [937, 653] on body "Search Borrowers Contacts Saved 1 / 10 Borrower Requests Maturing Loans Origina…" at bounding box center [783, 366] width 1567 height 732
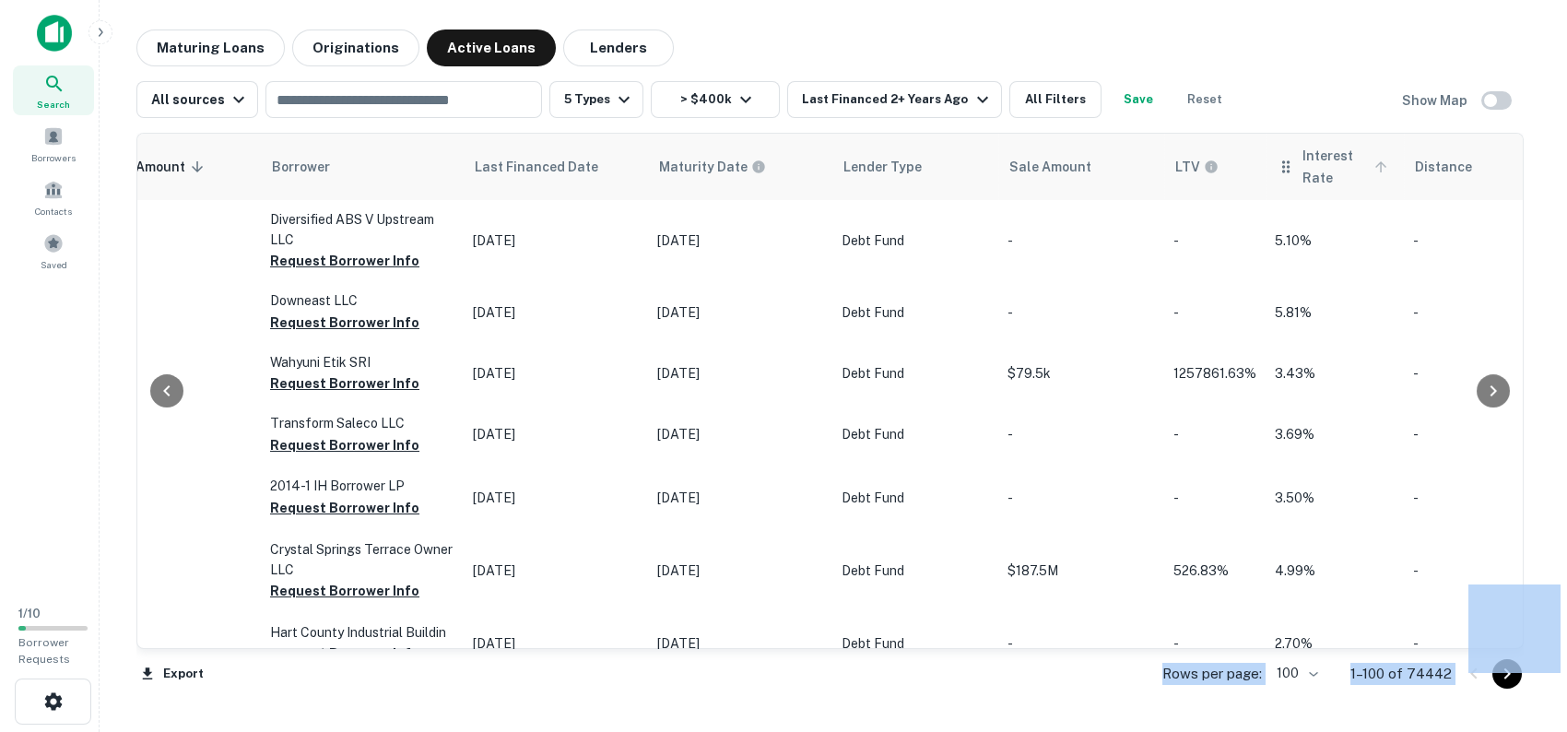
scroll to position [0, 0]
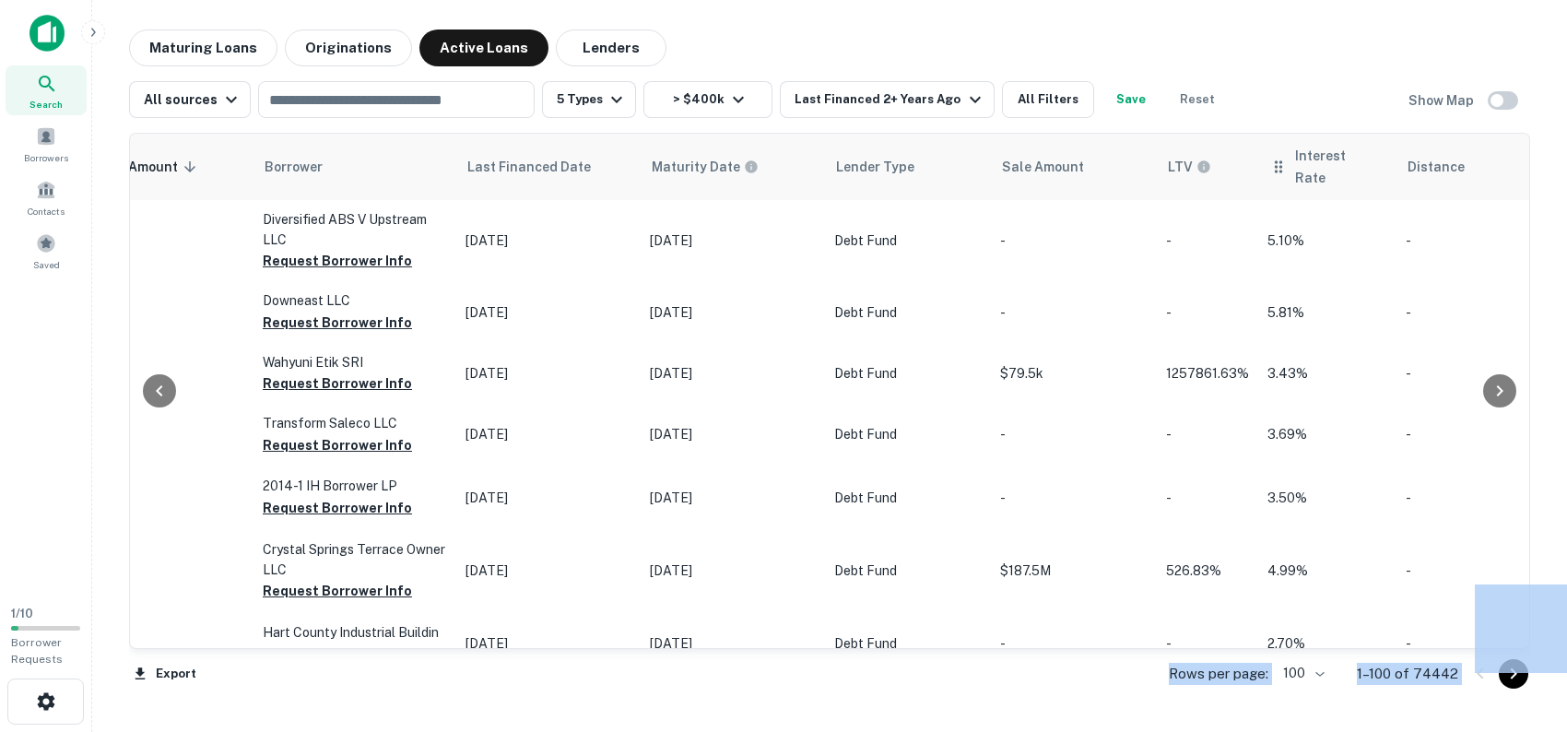
drag, startPoint x: 1362, startPoint y: 123, endPoint x: 1349, endPoint y: 194, distance: 72.3
click at [1362, 122] on div "Location Lender Purpose Type Mortgage Amount sorted descending Borrower Last Fi…" at bounding box center [829, 412] width 1401 height 588
click at [1365, 166] on icon at bounding box center [1373, 167] width 17 height 17
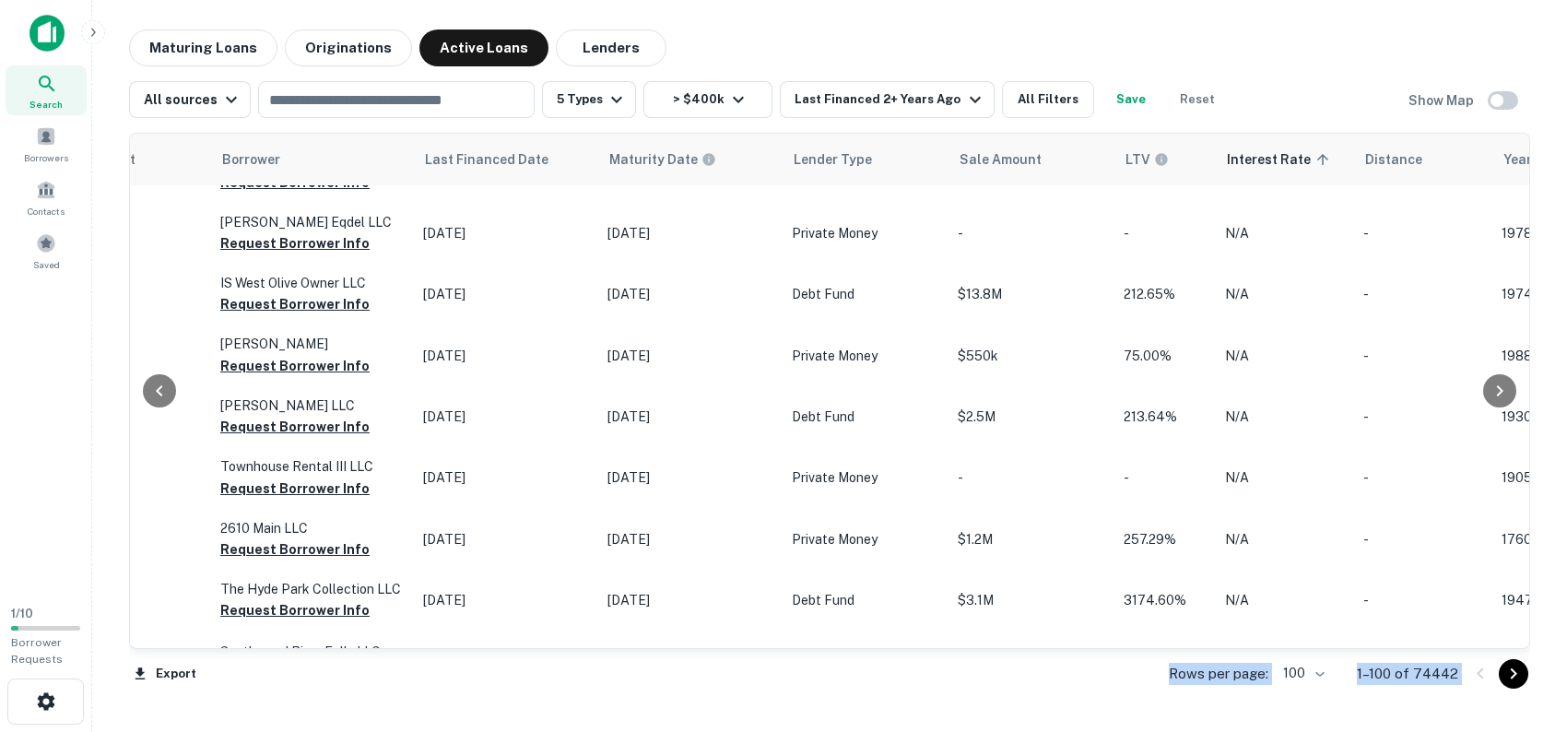
scroll to position [5807, 991]
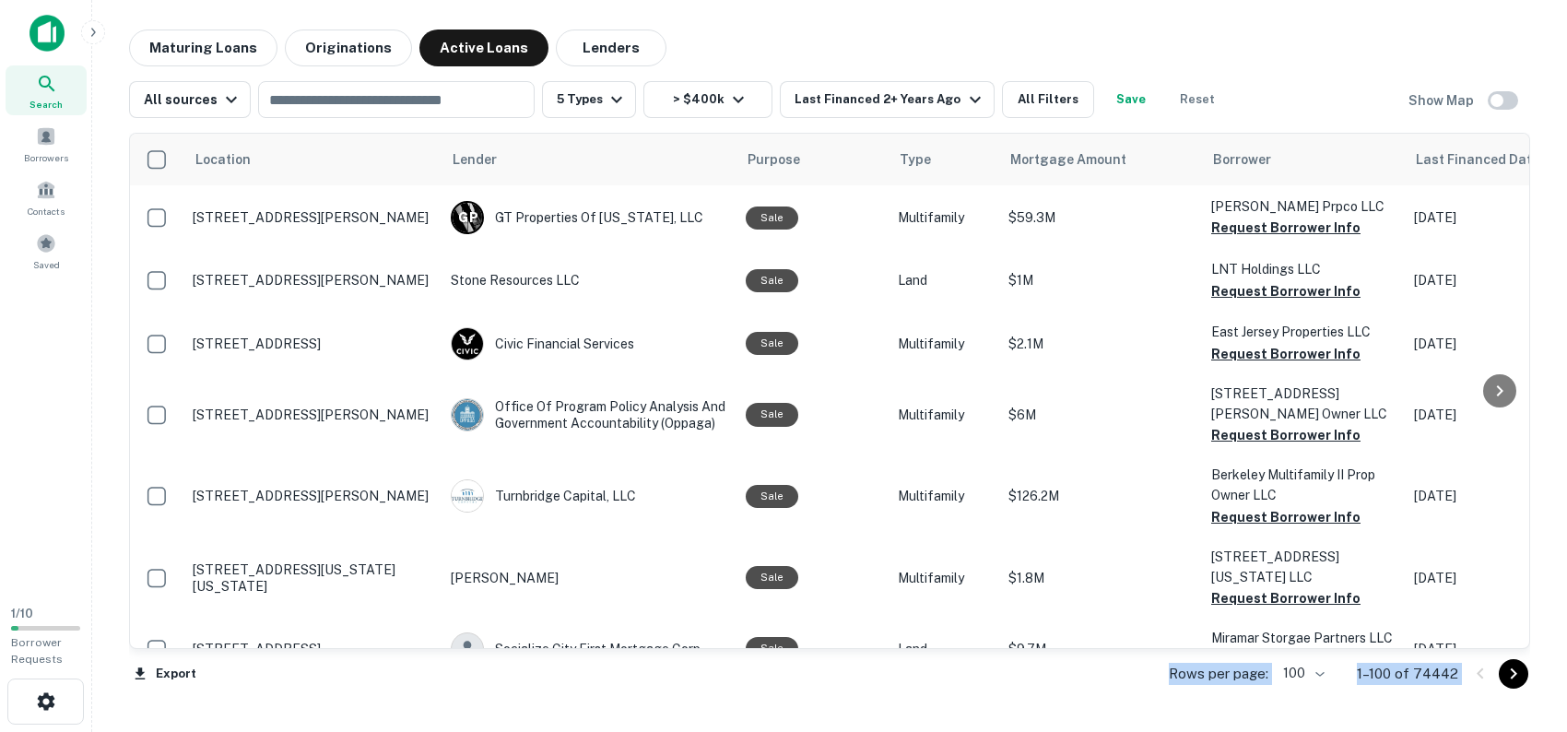
scroll to position [4559, 0]
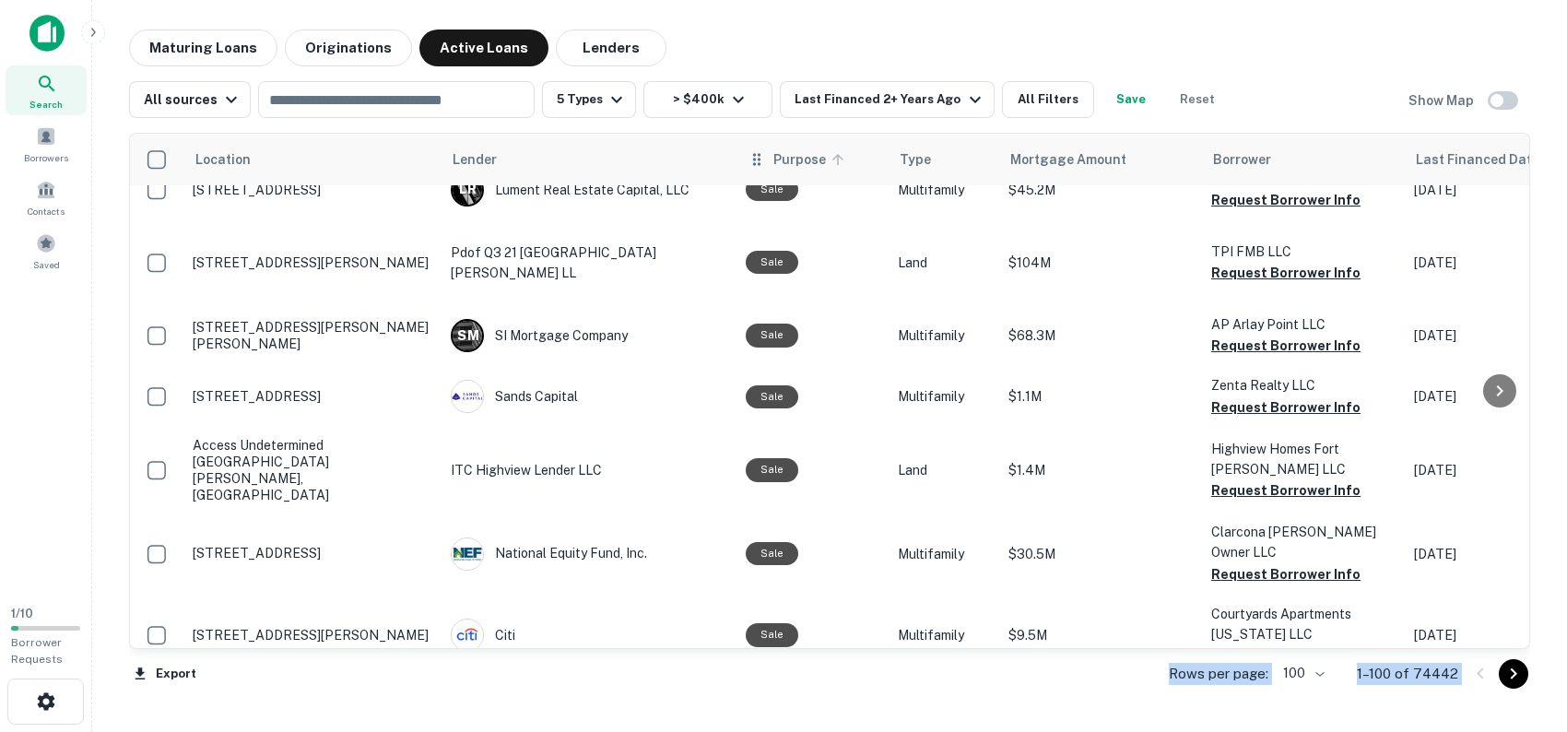
click at [825, 164] on span "Purpose" at bounding box center [811, 159] width 77 height 22
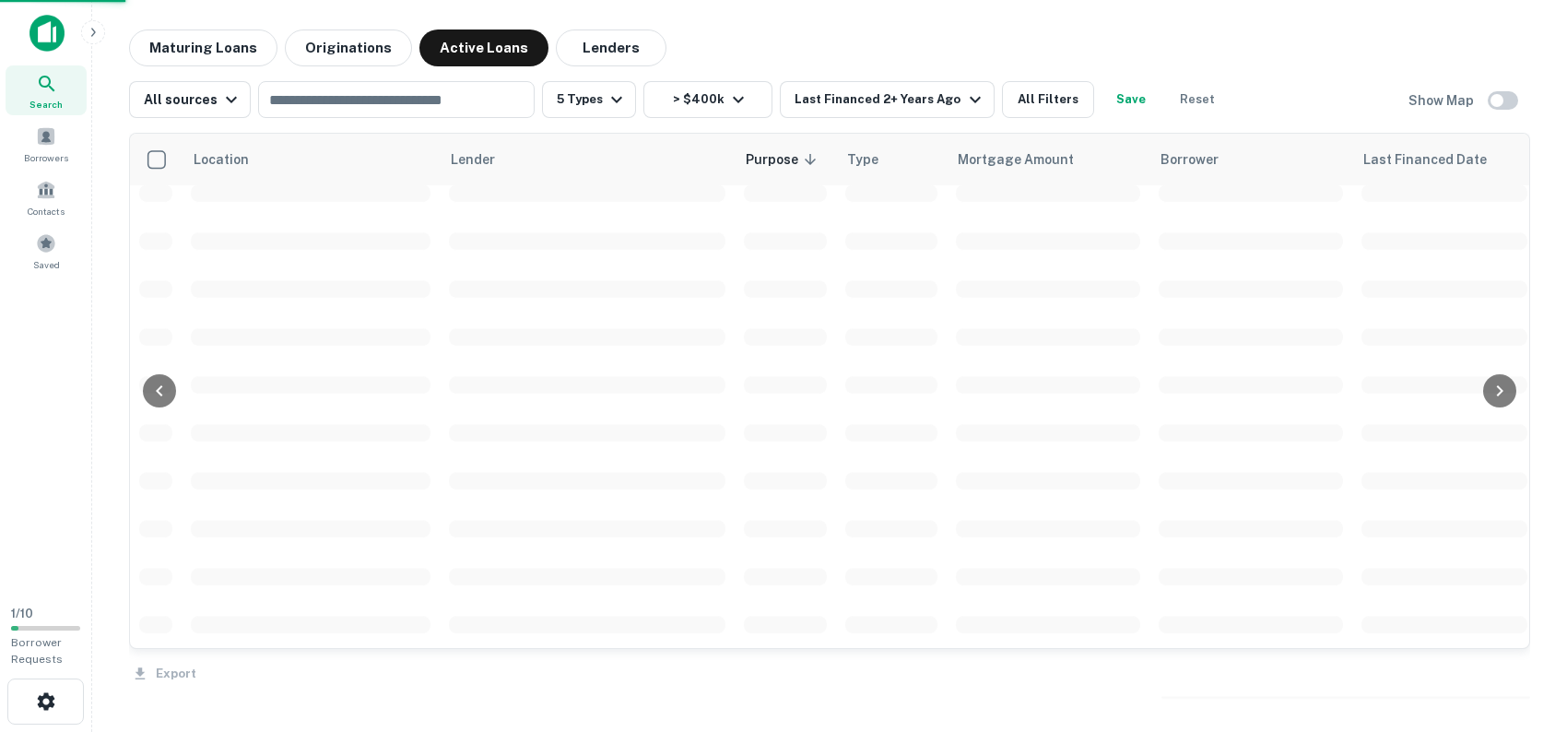
scroll to position [4342, 0]
